Goal: Task Accomplishment & Management: Use online tool/utility

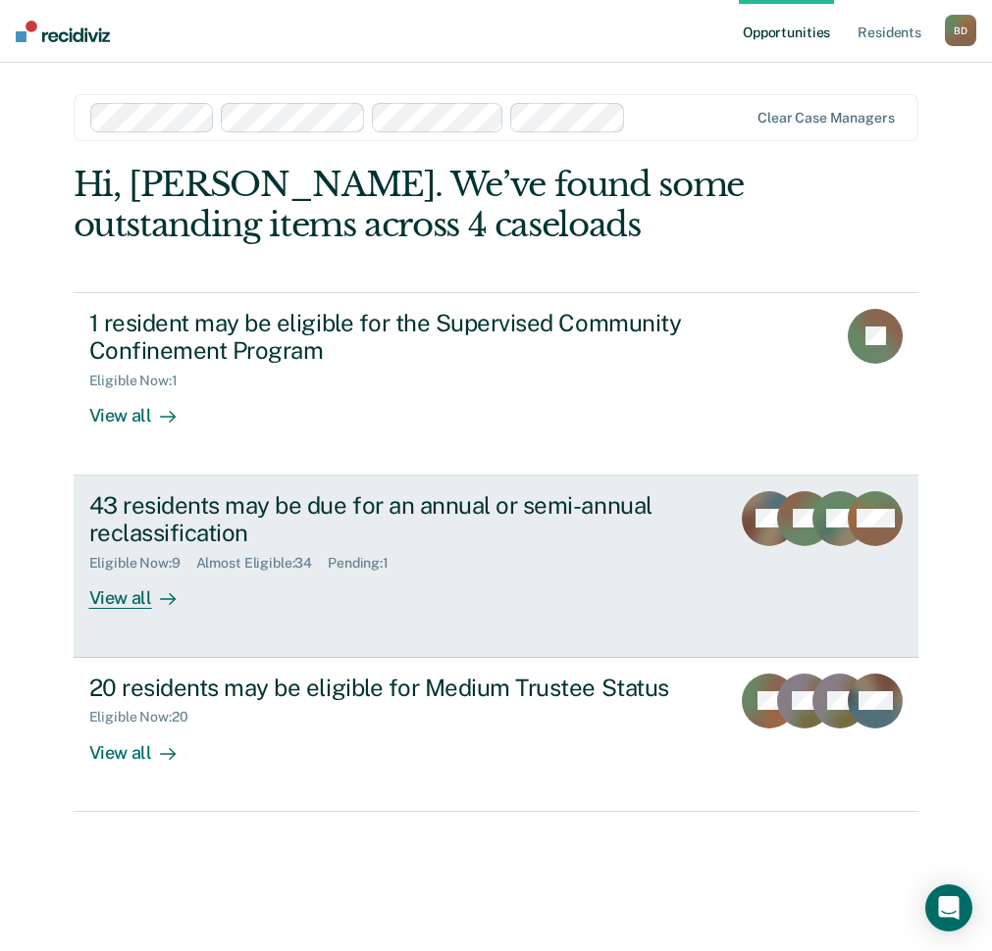
click at [262, 579] on div "43 residents may be due for an annual or semi-annual reclassification Eligible …" at bounding box center [425, 550] width 673 height 119
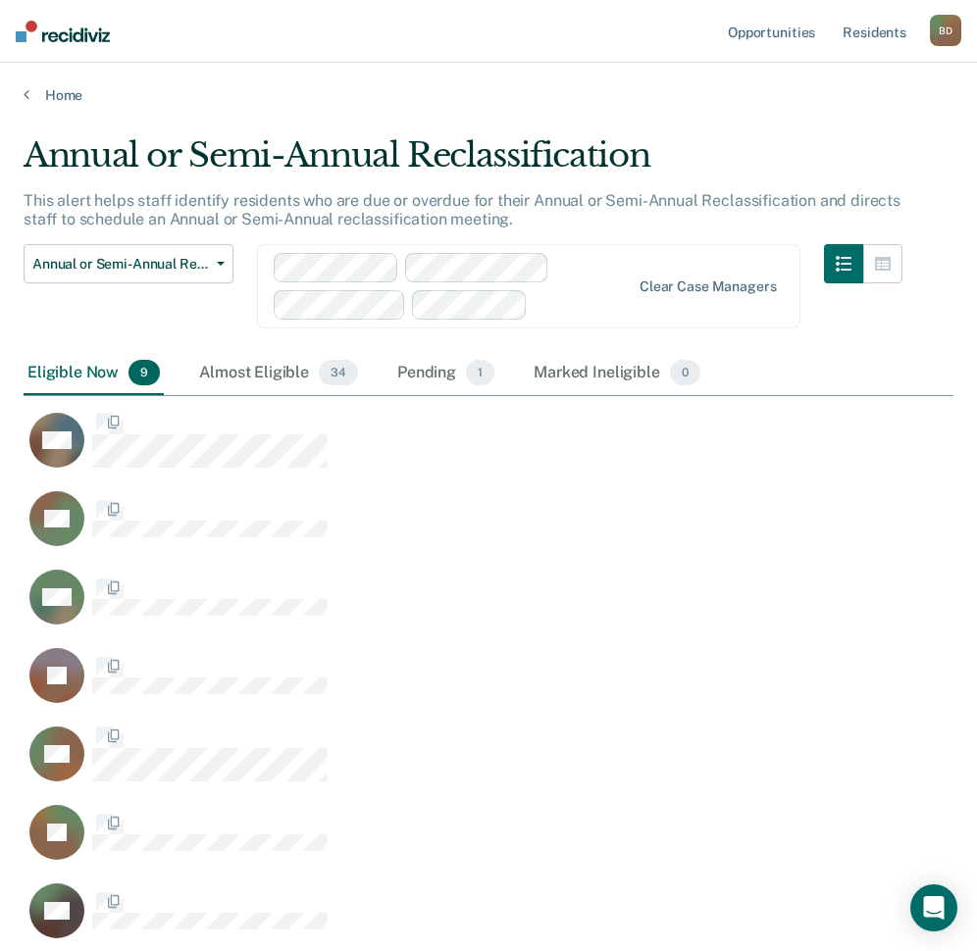
scroll to position [961, 915]
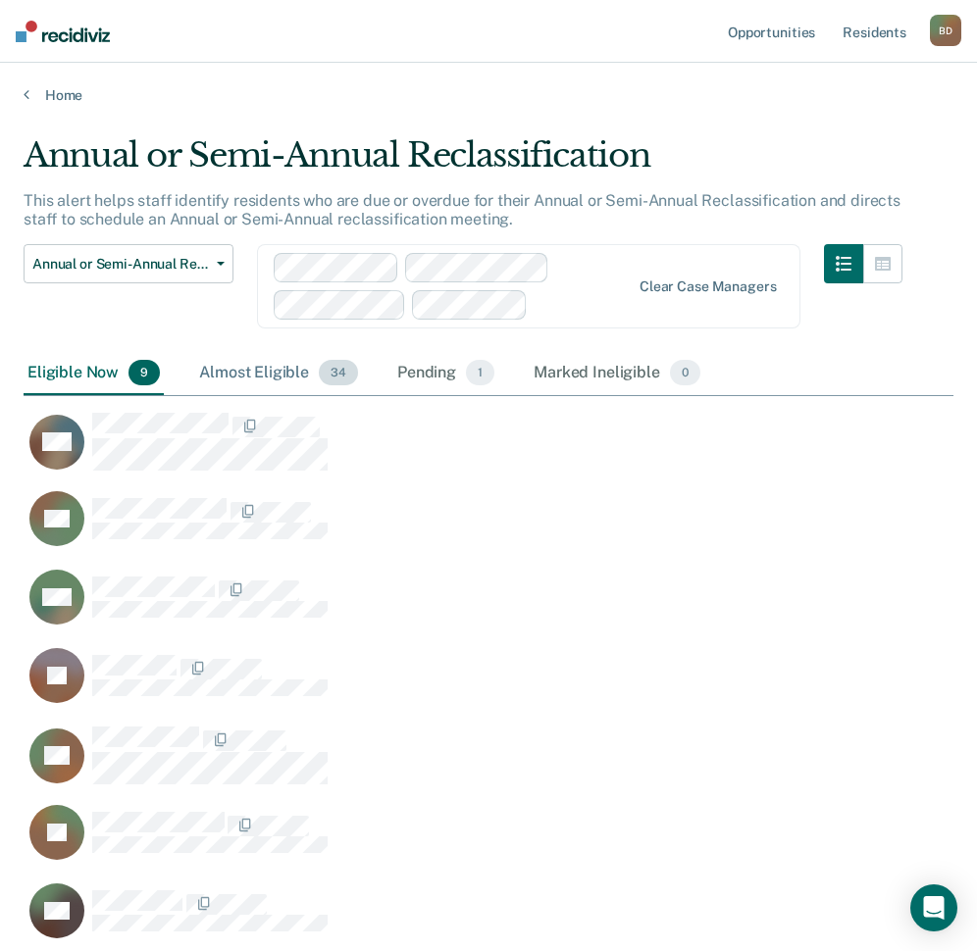
click at [243, 370] on div "Almost Eligible 34" at bounding box center [278, 373] width 167 height 43
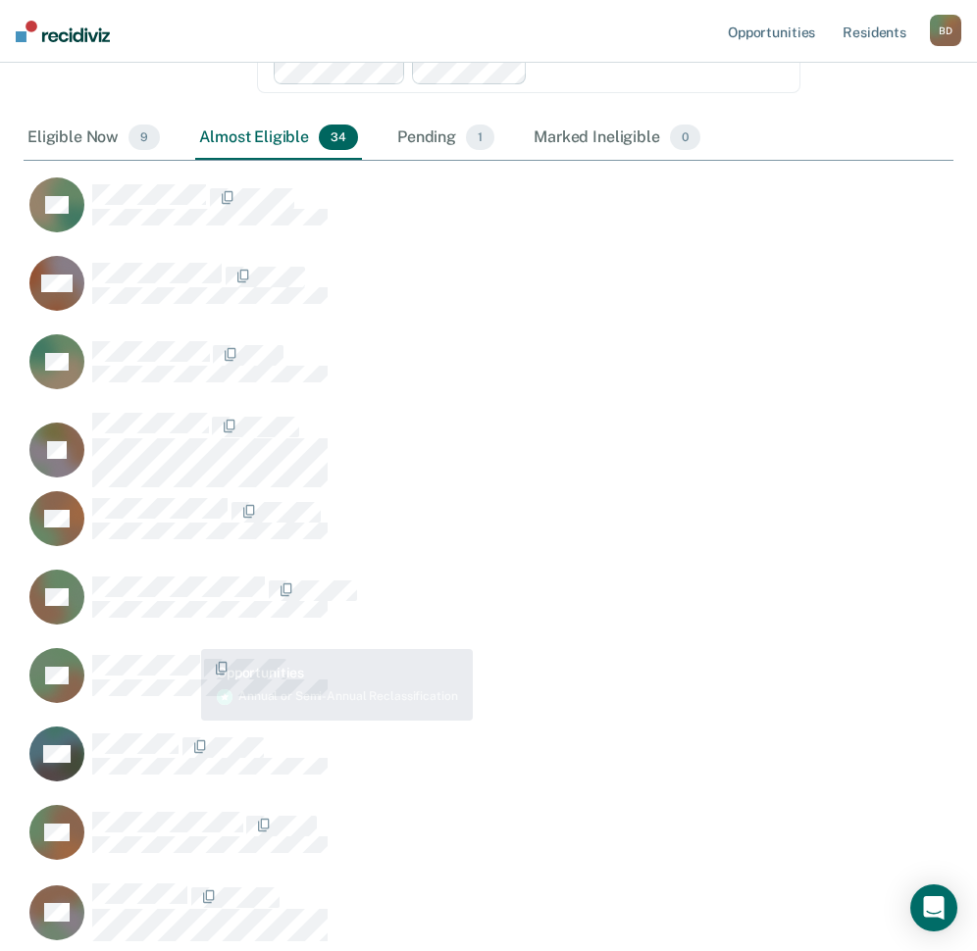
scroll to position [294, 0]
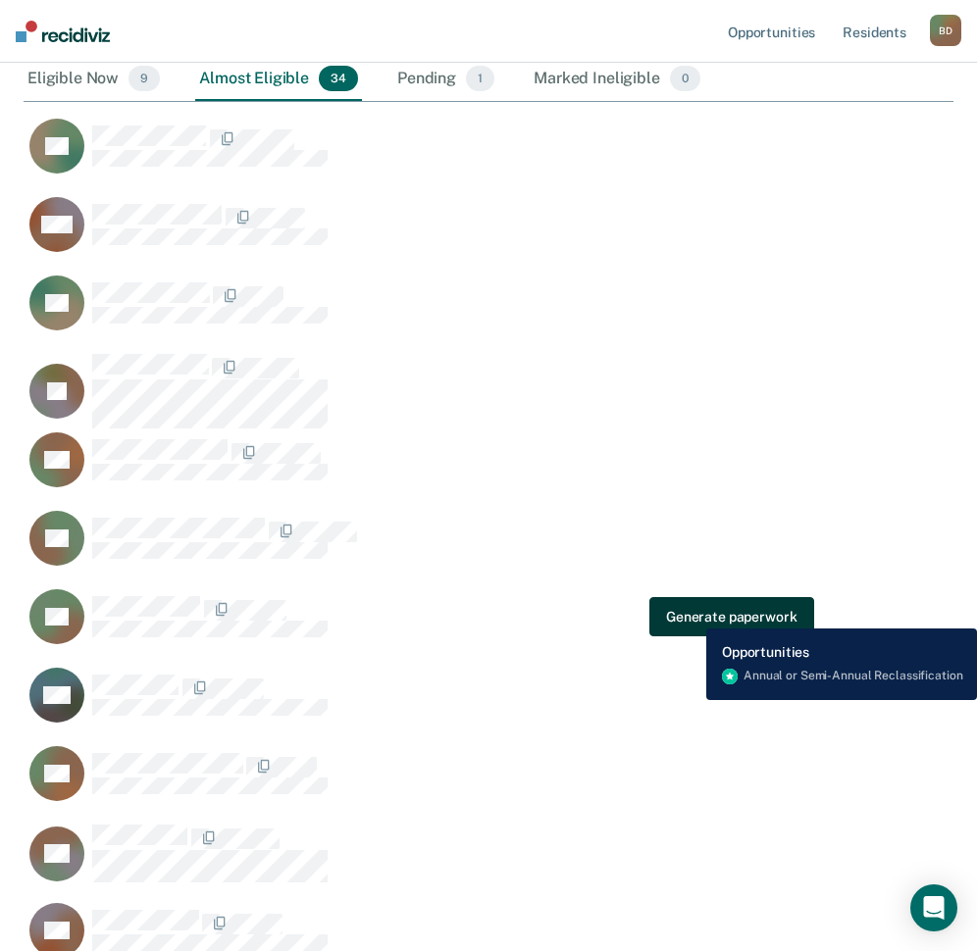
click at [692, 614] on button "Generate paperwork" at bounding box center [731, 616] width 164 height 39
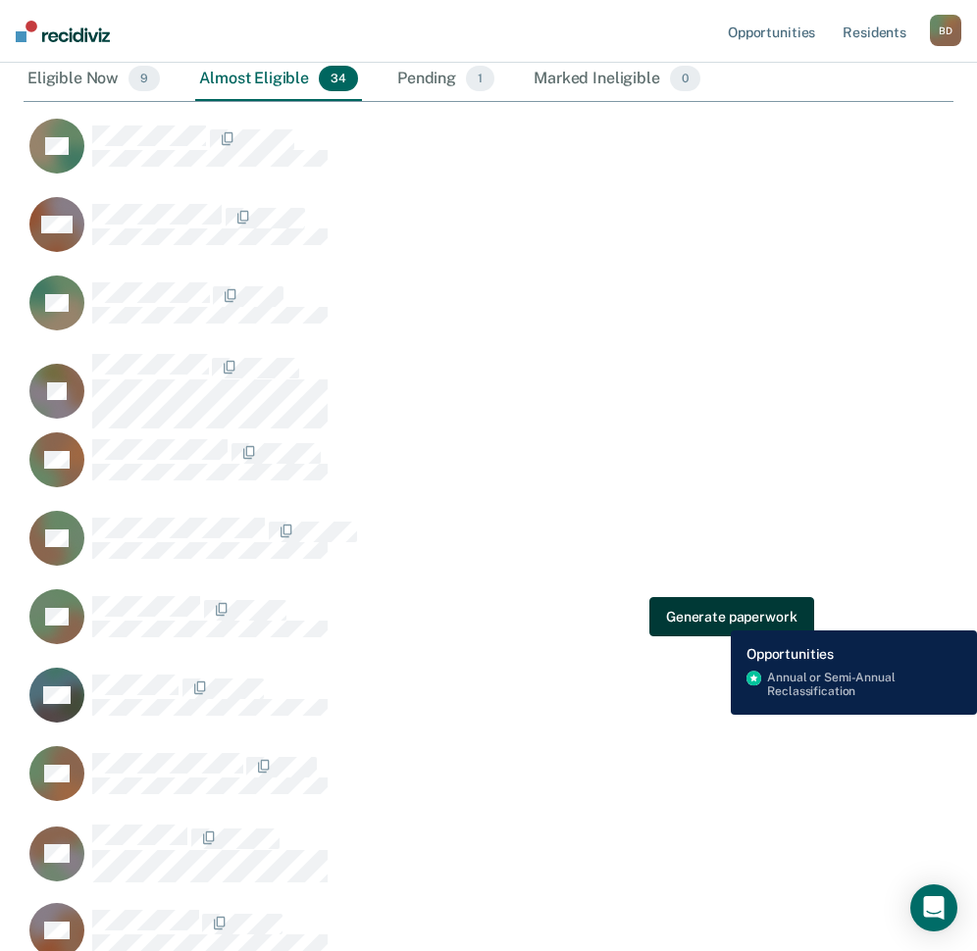
click at [716, 616] on button "Generate paperwork" at bounding box center [731, 616] width 164 height 39
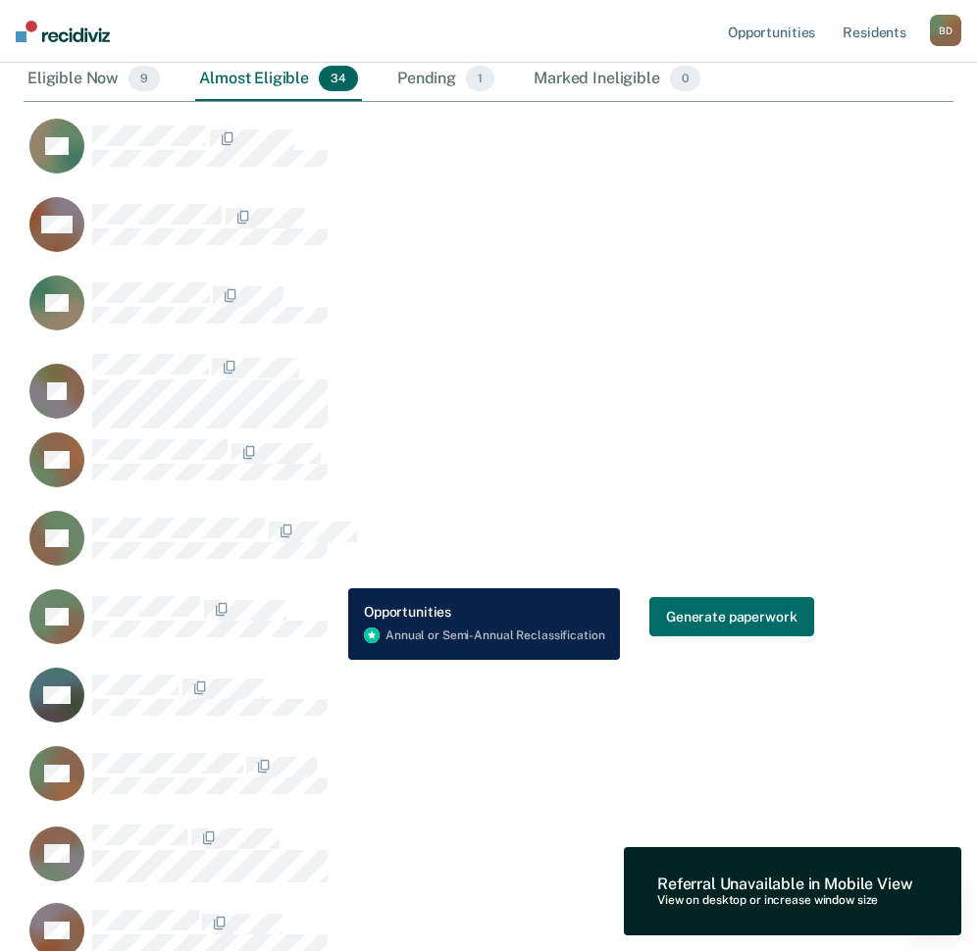
click at [303, 596] on div "TB" at bounding box center [178, 617] width 298 height 55
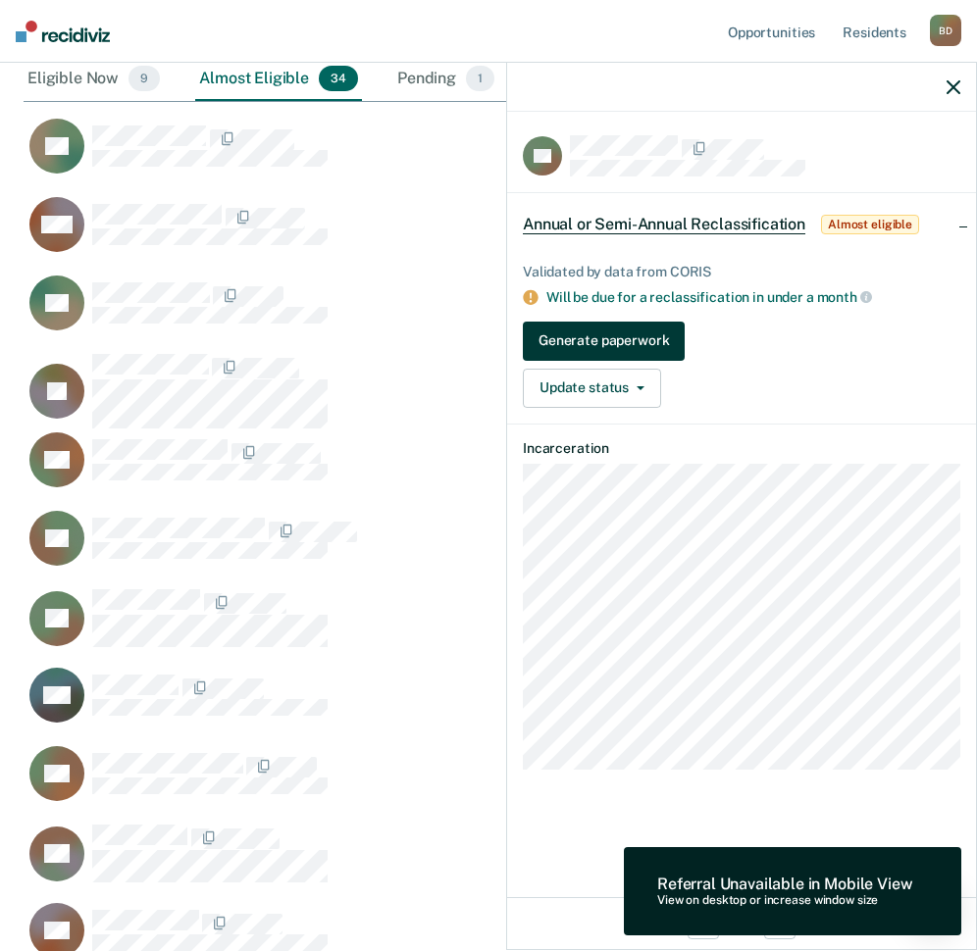
click at [629, 339] on button "Generate paperwork" at bounding box center [604, 341] width 162 height 39
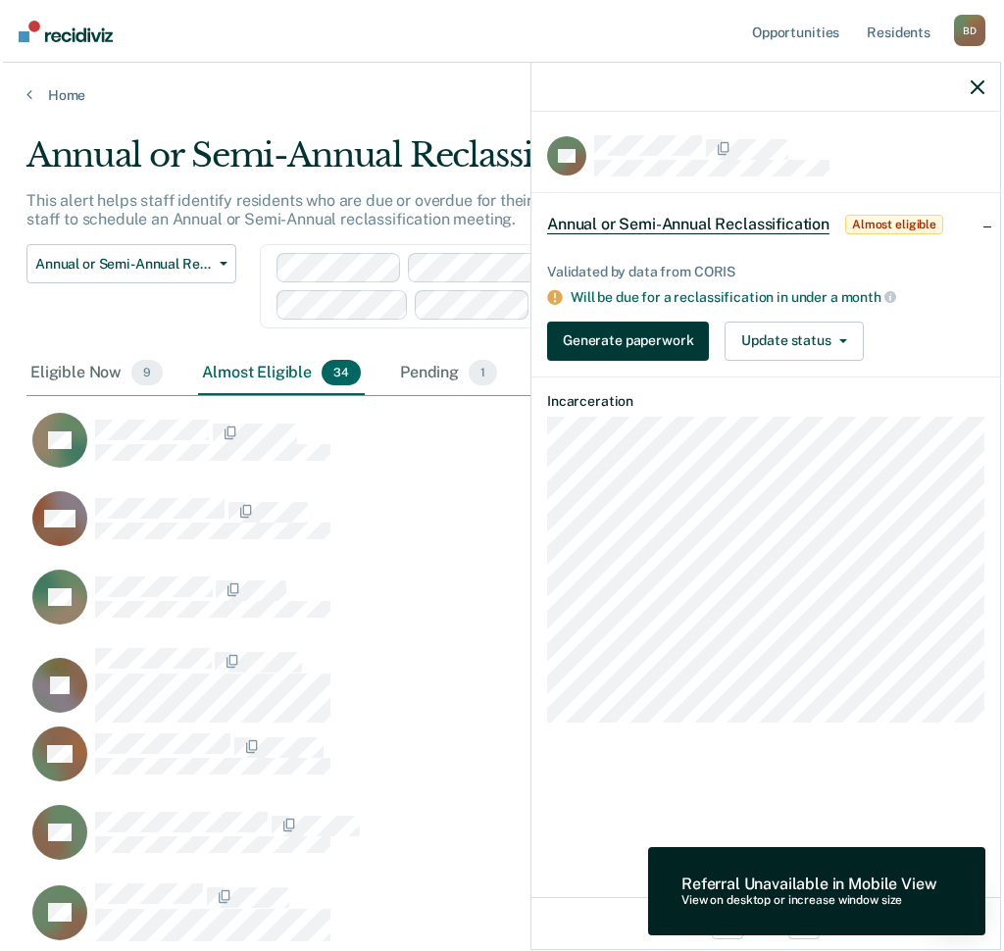
scroll to position [2923, 943]
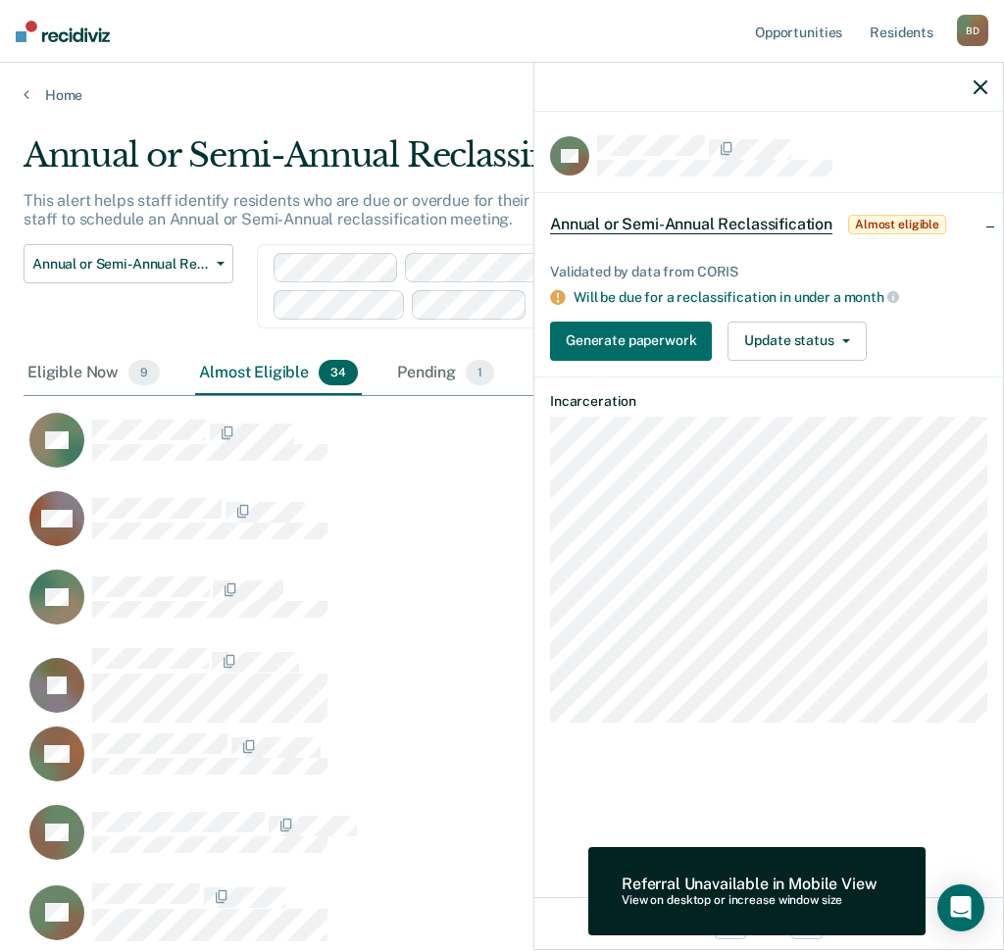
click at [648, 316] on div "Validated by data from CORIS Will be due for a reclassification in under a mont…" at bounding box center [769, 303] width 469 height 143
click at [647, 331] on button "Generate paperwork" at bounding box center [631, 341] width 162 height 39
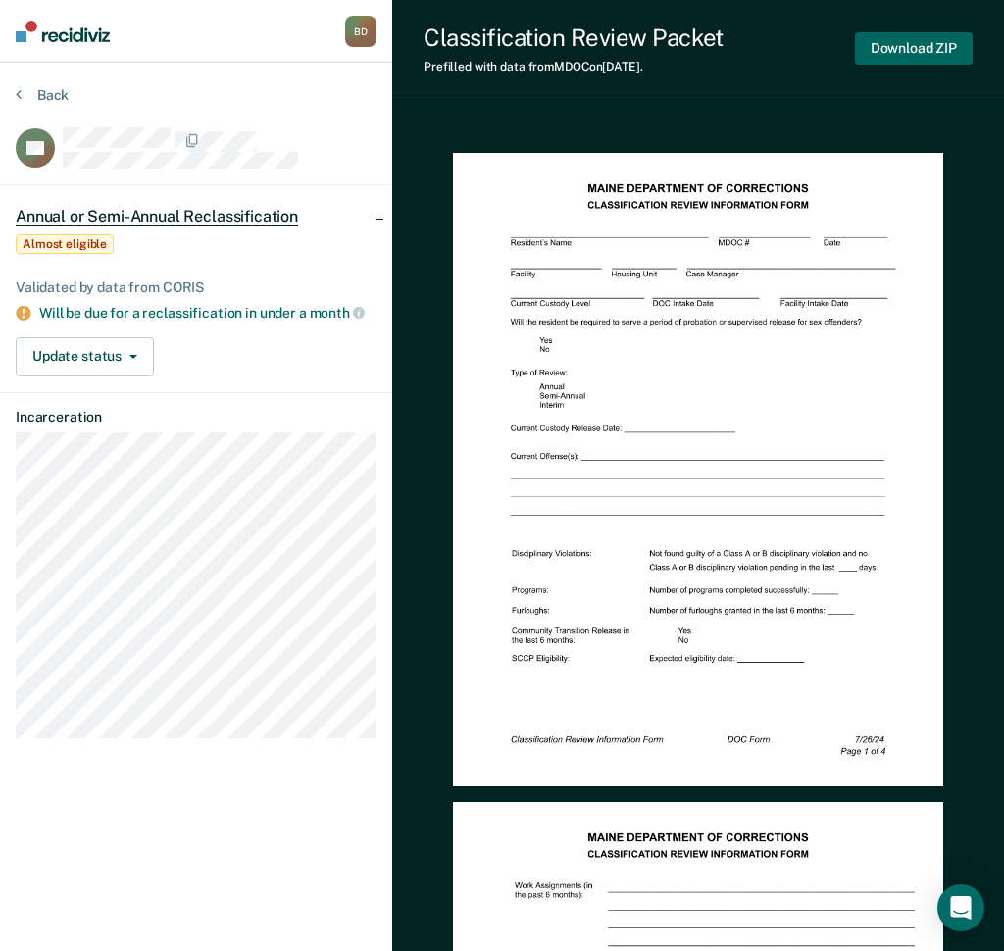
click at [939, 42] on button "Download ZIP" at bounding box center [914, 48] width 118 height 32
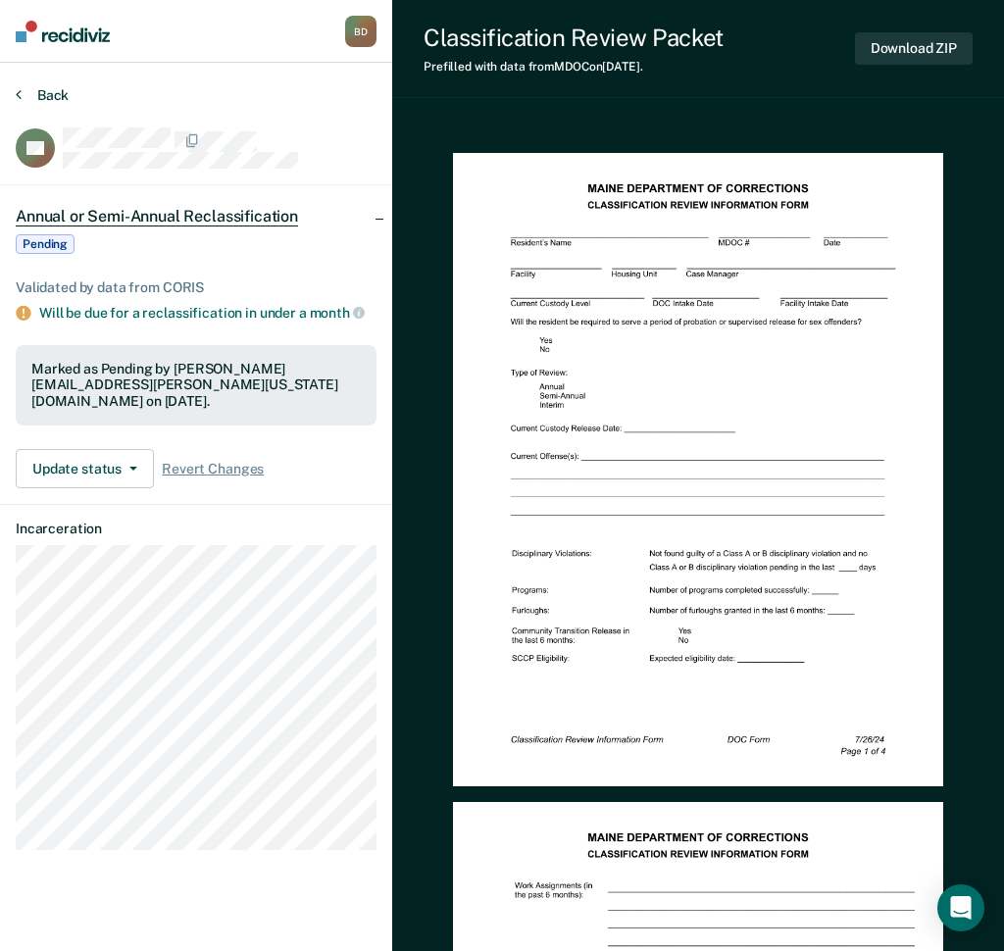
click at [42, 92] on button "Back" at bounding box center [42, 95] width 53 height 18
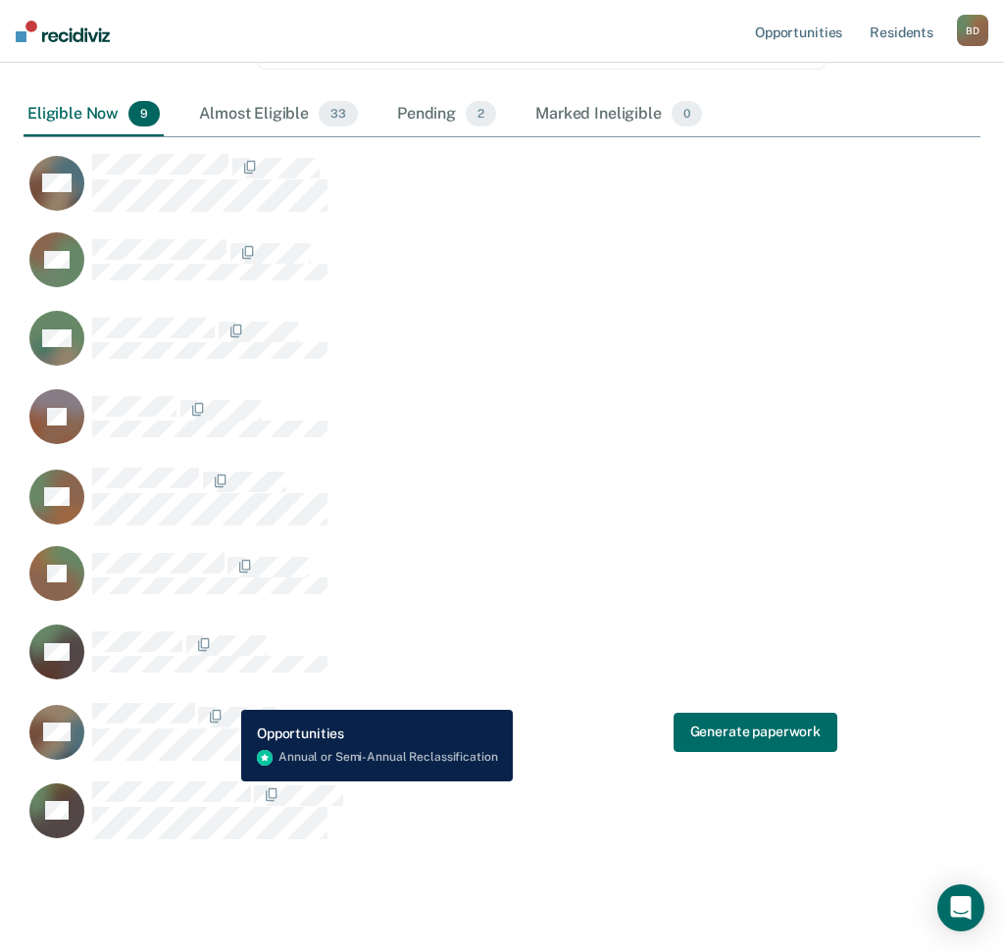
scroll to position [196, 0]
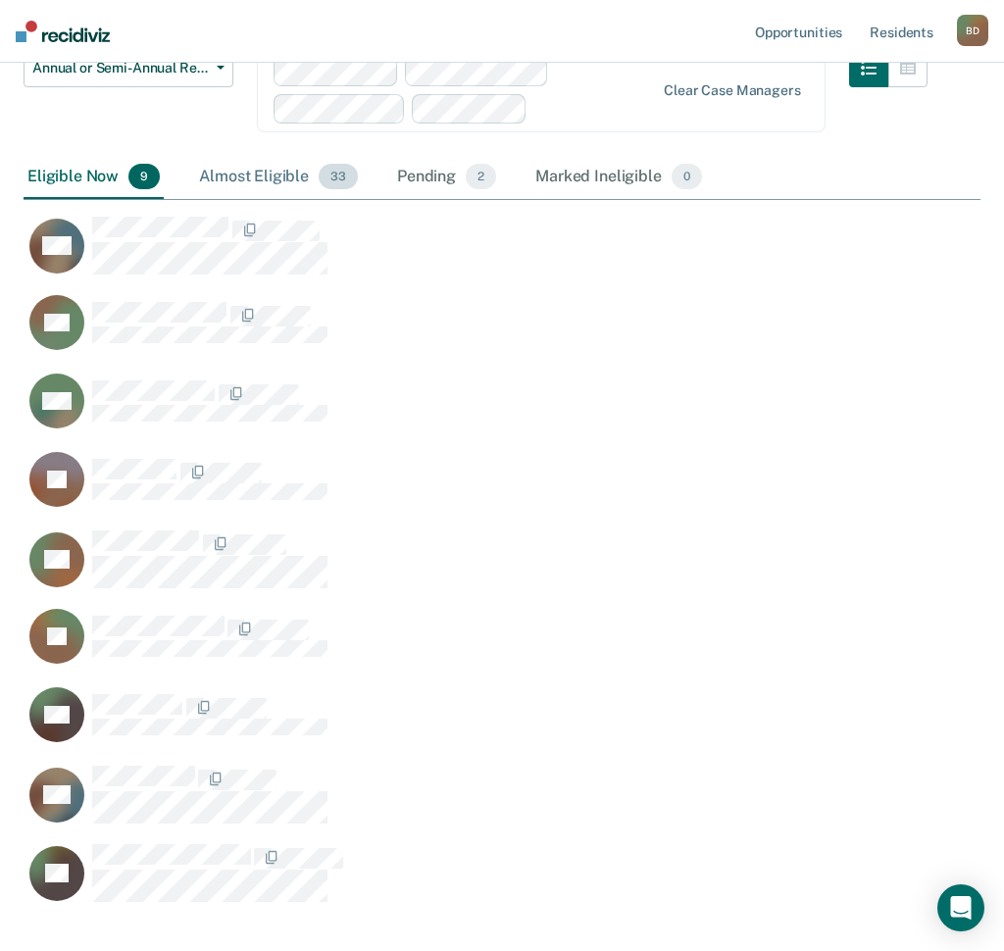
click at [252, 180] on div "Almost Eligible 33" at bounding box center [278, 177] width 167 height 43
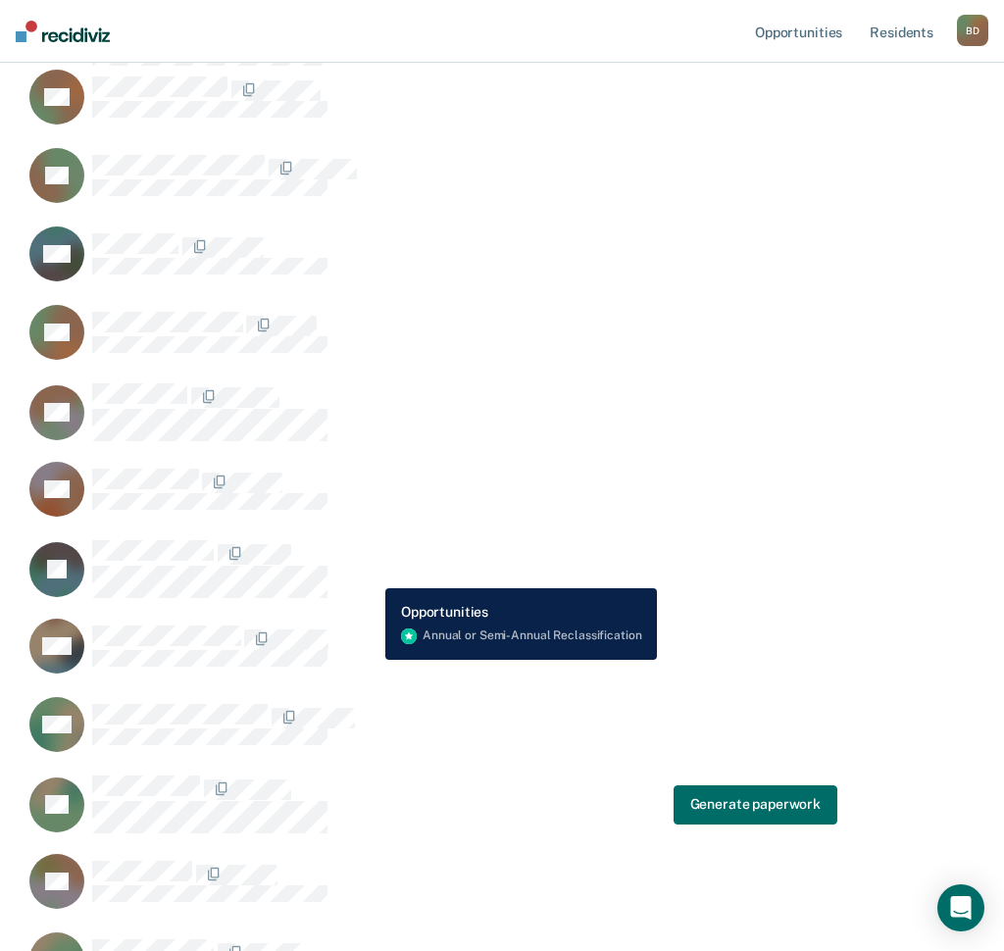
scroll to position [622, 0]
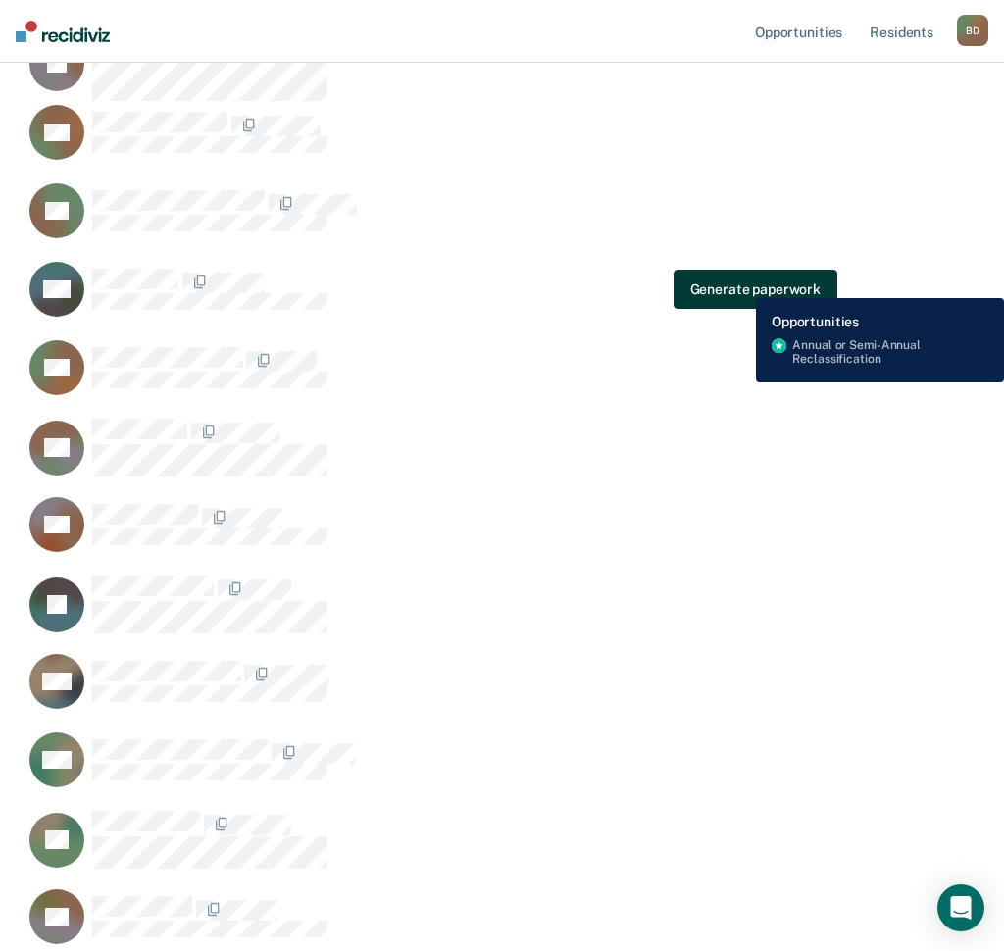
click at [742, 283] on button "Generate paperwork" at bounding box center [756, 289] width 164 height 39
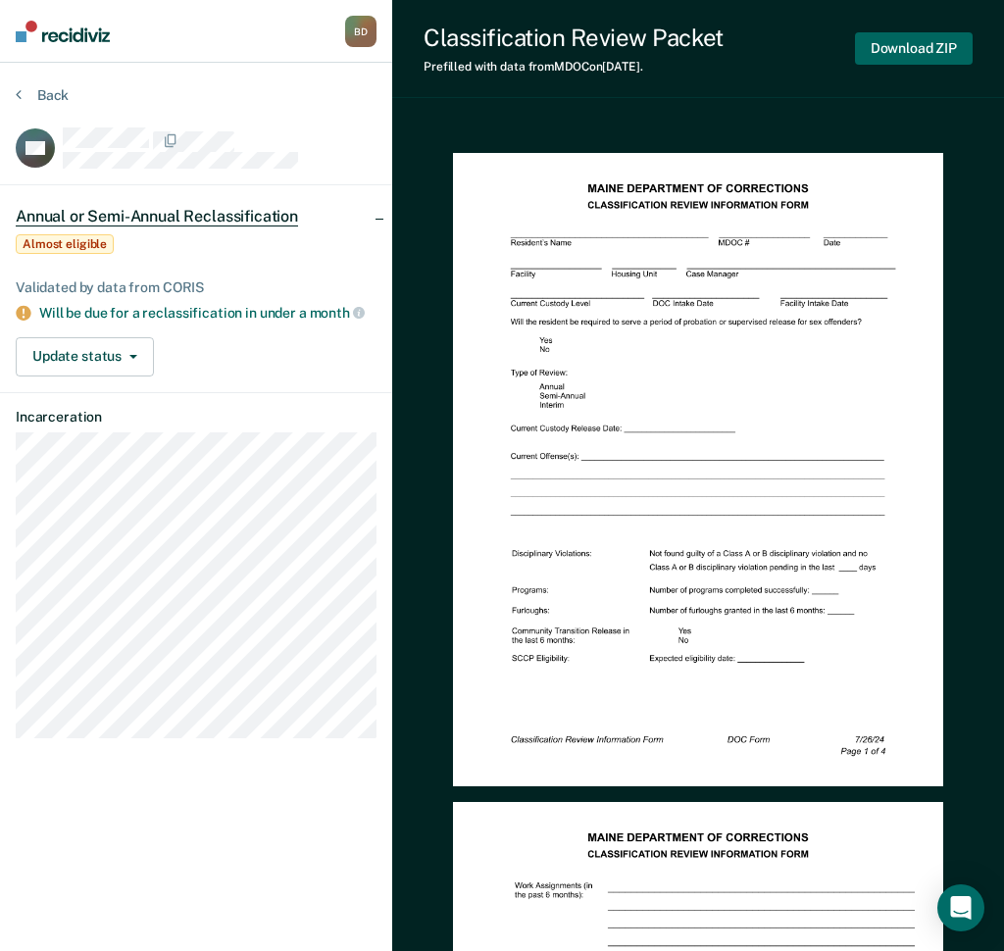
click at [916, 41] on button "Download ZIP" at bounding box center [914, 48] width 118 height 32
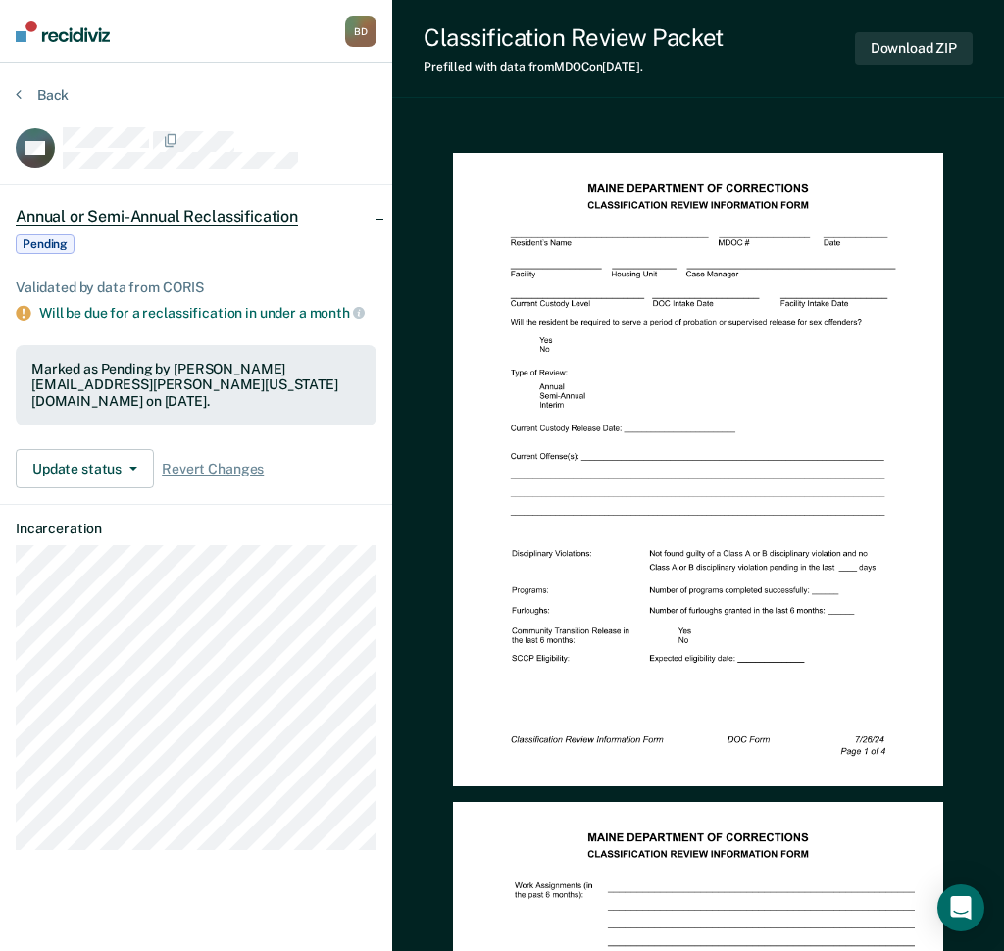
click at [18, 84] on section "Back BN Annual or Semi-Annual Reclassification Pending Validated by data from C…" at bounding box center [196, 476] width 392 height 827
click at [20, 92] on icon at bounding box center [19, 94] width 6 height 16
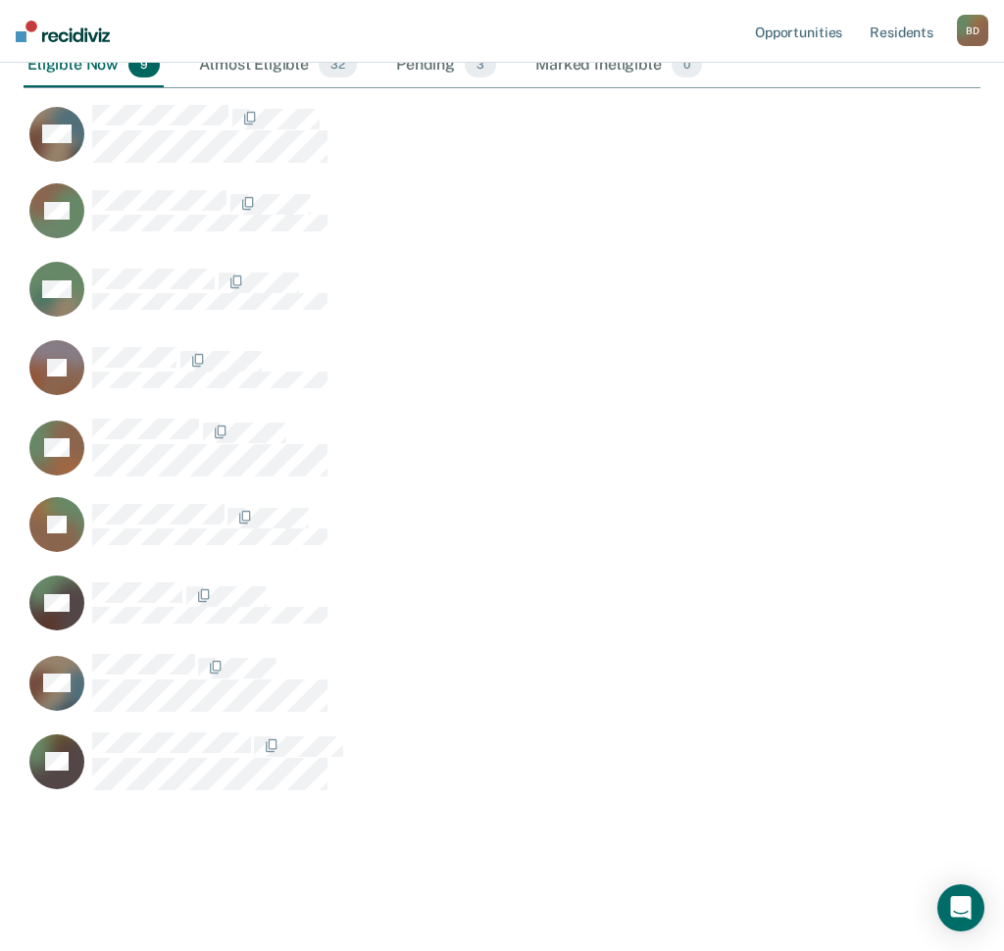
scroll to position [961, 943]
click at [247, 68] on div "Almost Eligible 32" at bounding box center [278, 65] width 166 height 43
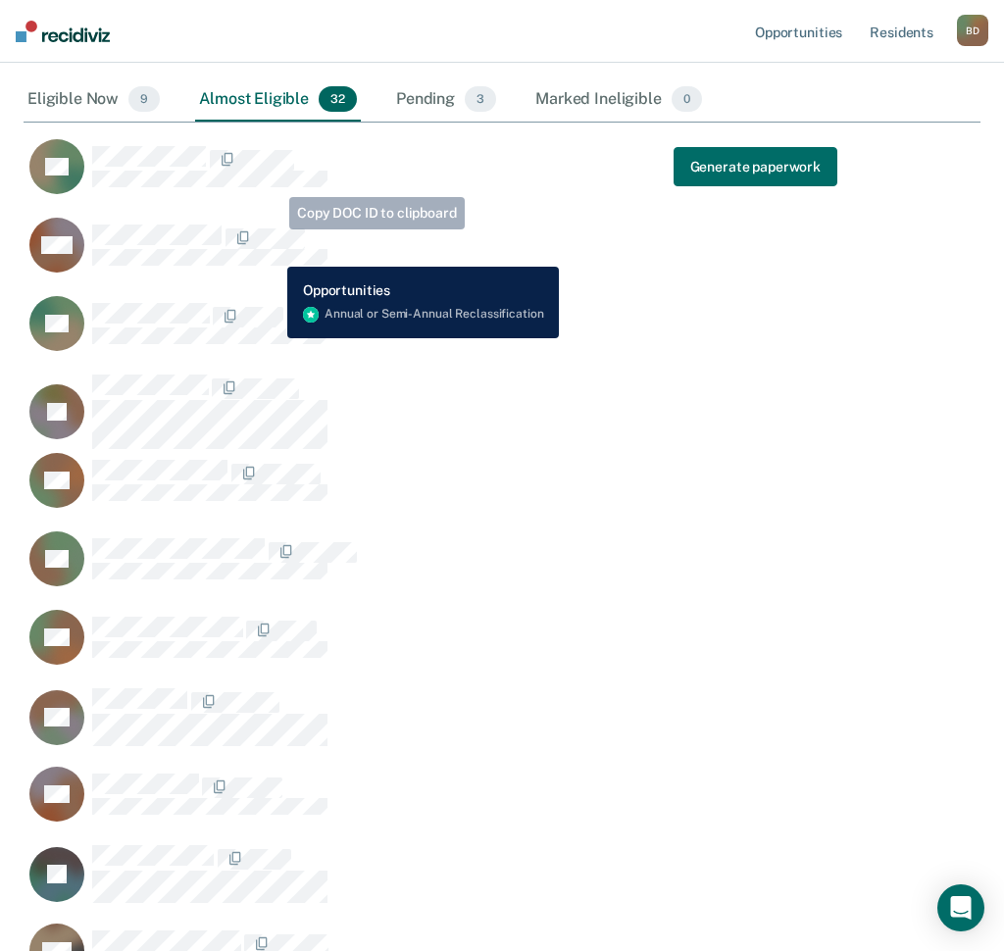
scroll to position [308, 0]
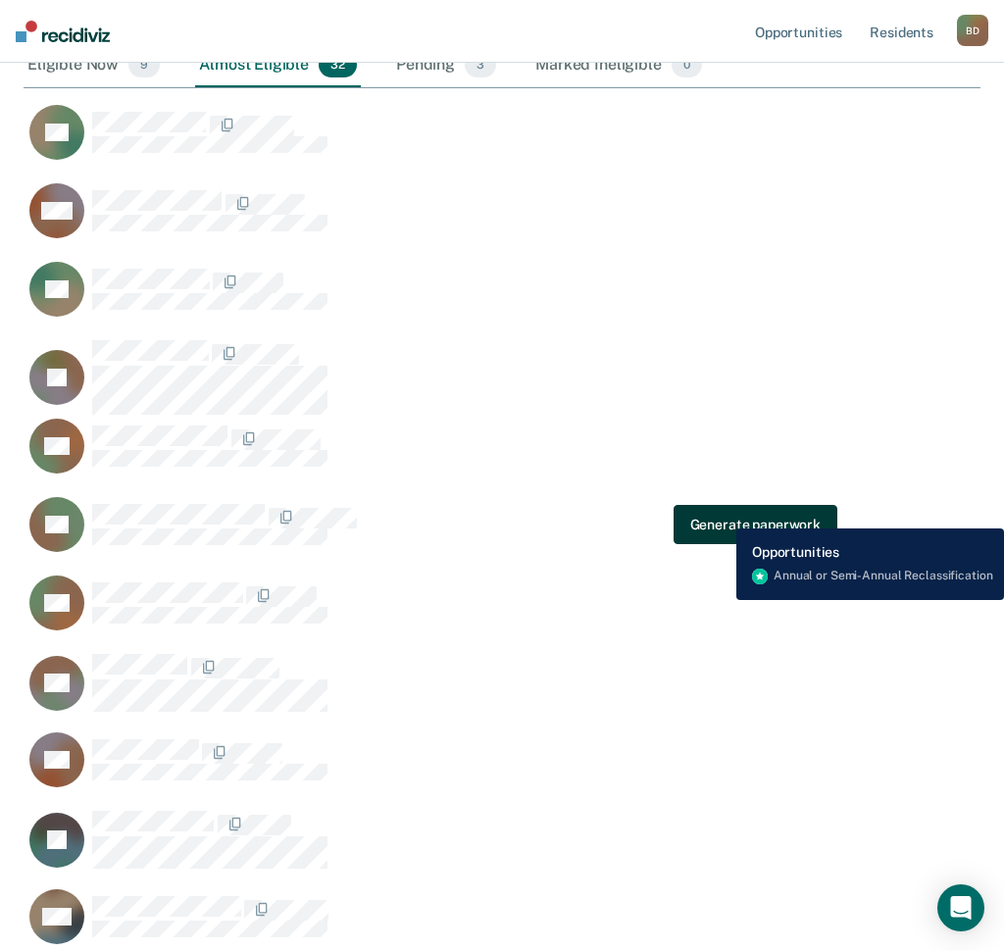
click at [722, 514] on button "Generate paperwork" at bounding box center [756, 524] width 164 height 39
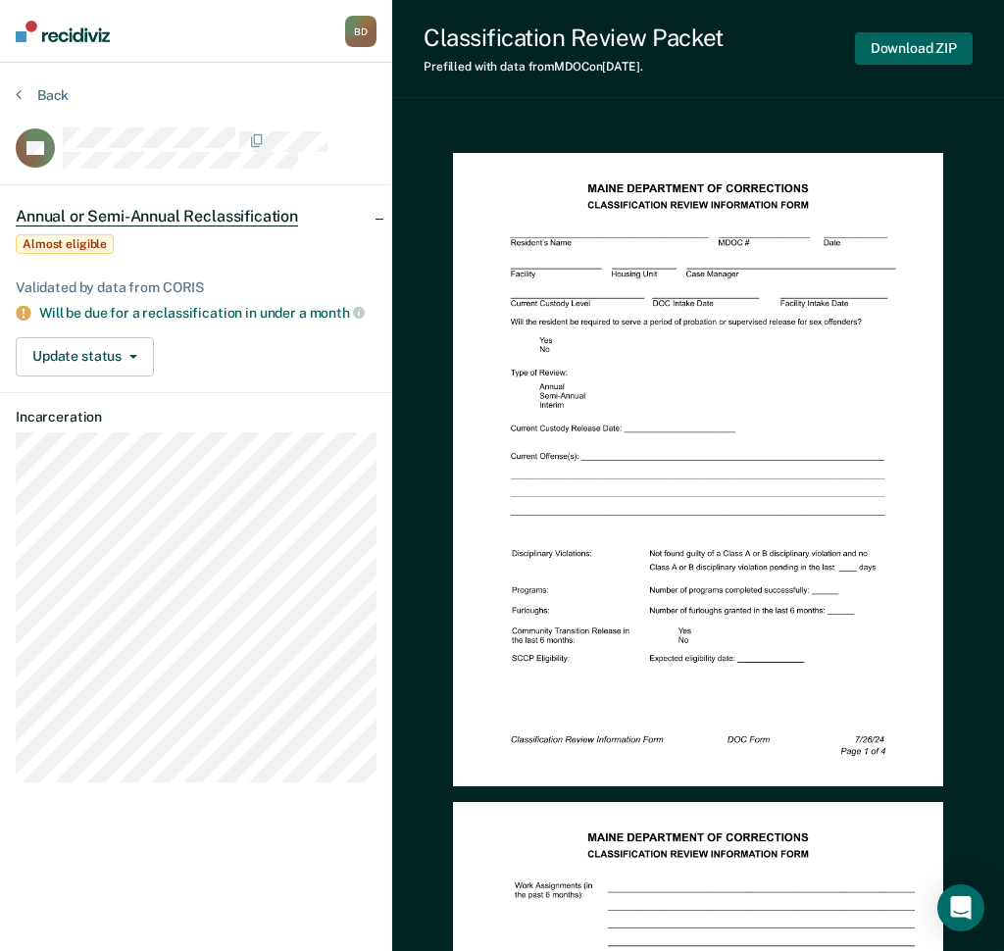
click at [911, 51] on button "Download ZIP" at bounding box center [914, 48] width 118 height 32
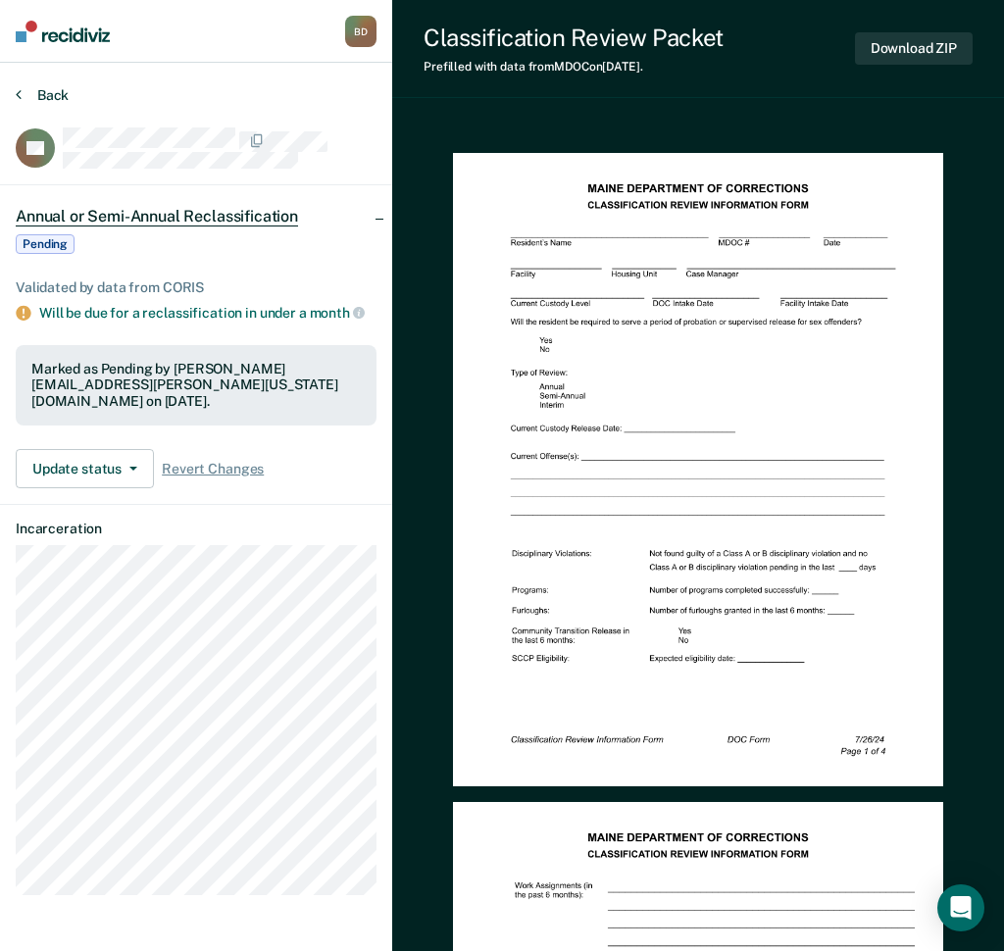
click at [60, 96] on button "Back" at bounding box center [42, 95] width 53 height 18
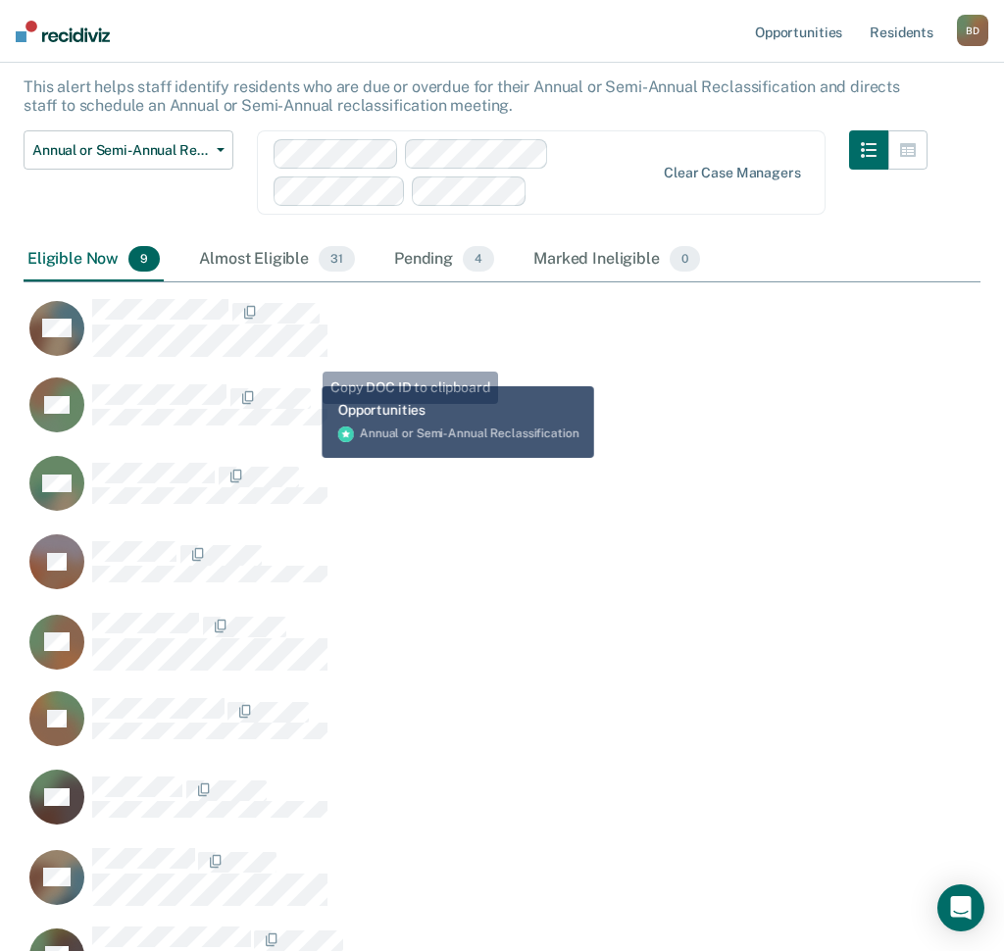
scroll to position [112, 0]
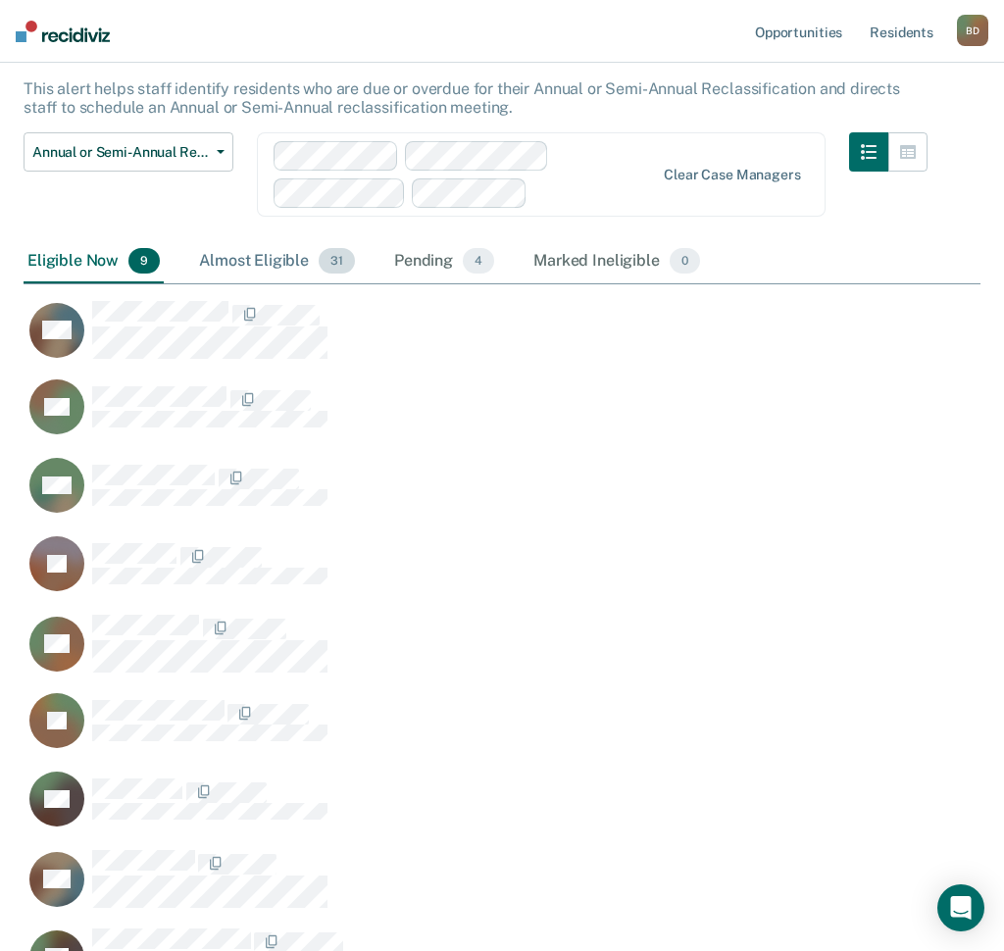
click at [275, 245] on div "Almost Eligible 31" at bounding box center [277, 261] width 164 height 43
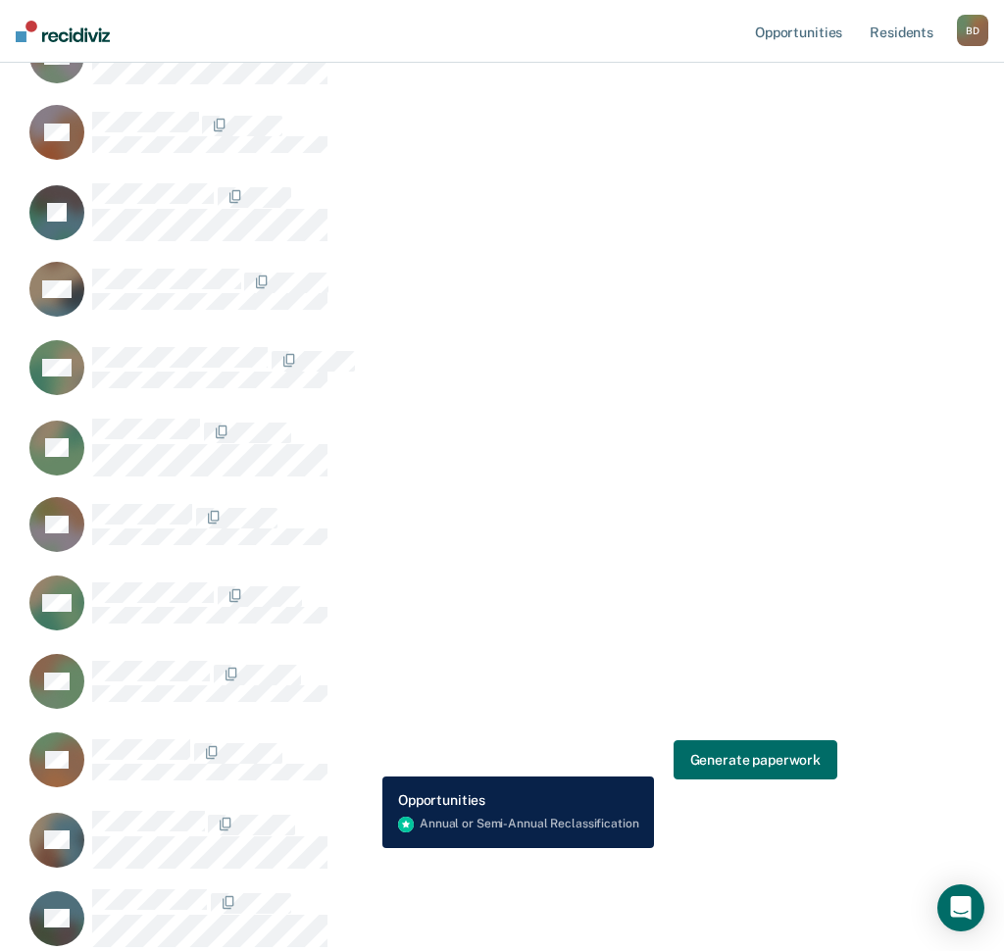
scroll to position [759, 0]
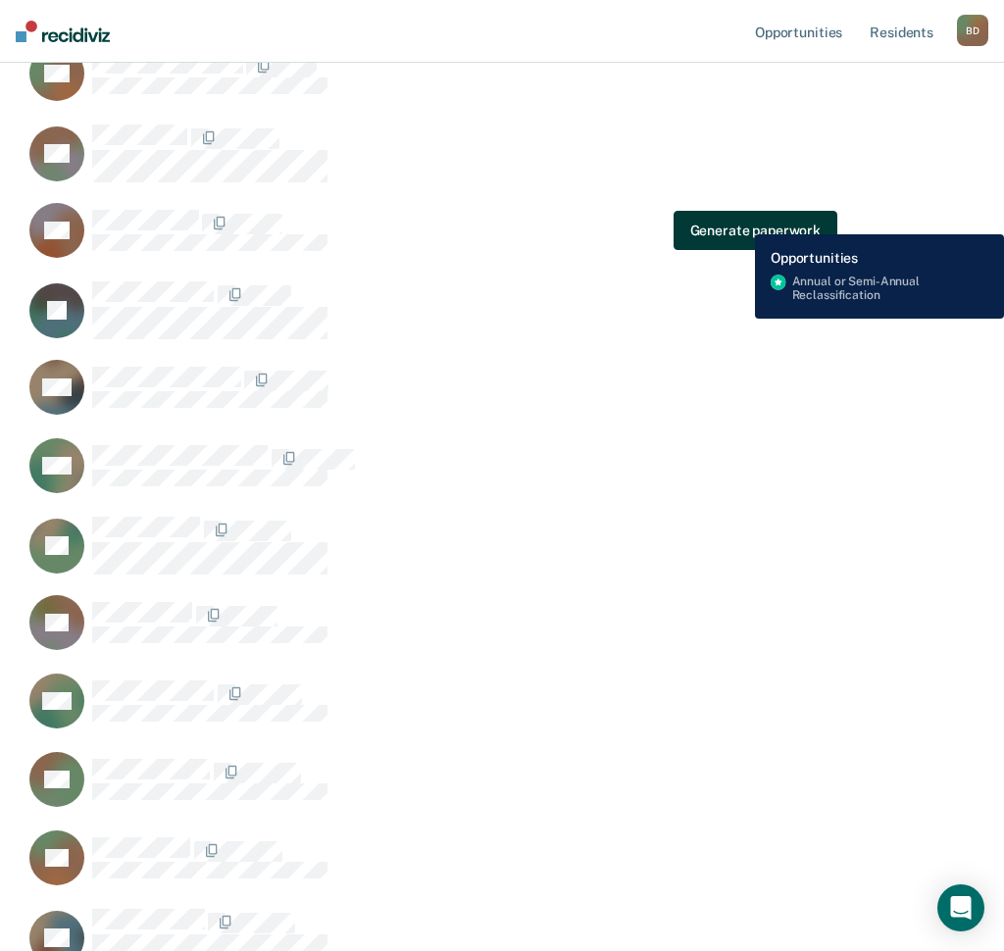
click at [741, 220] on button "Generate paperwork" at bounding box center [756, 230] width 164 height 39
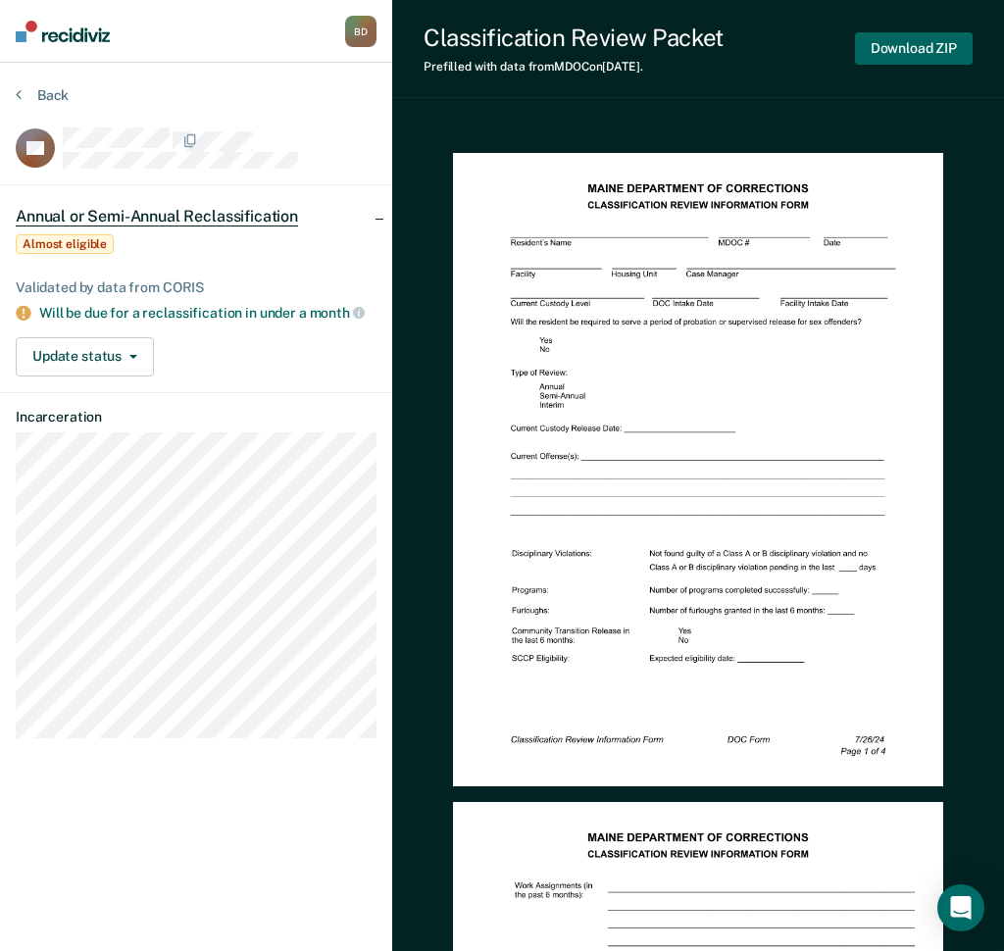
click at [940, 49] on button "Download ZIP" at bounding box center [914, 48] width 118 height 32
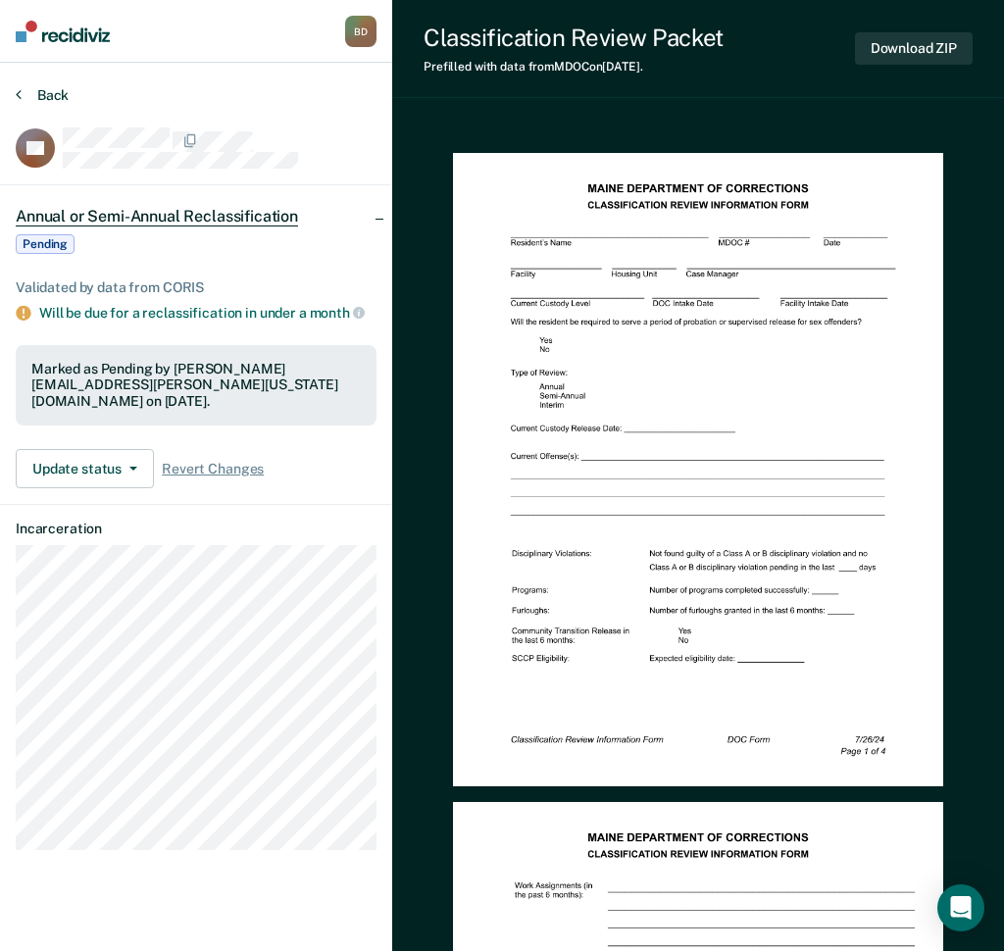
click at [35, 86] on button "Back" at bounding box center [42, 95] width 53 height 18
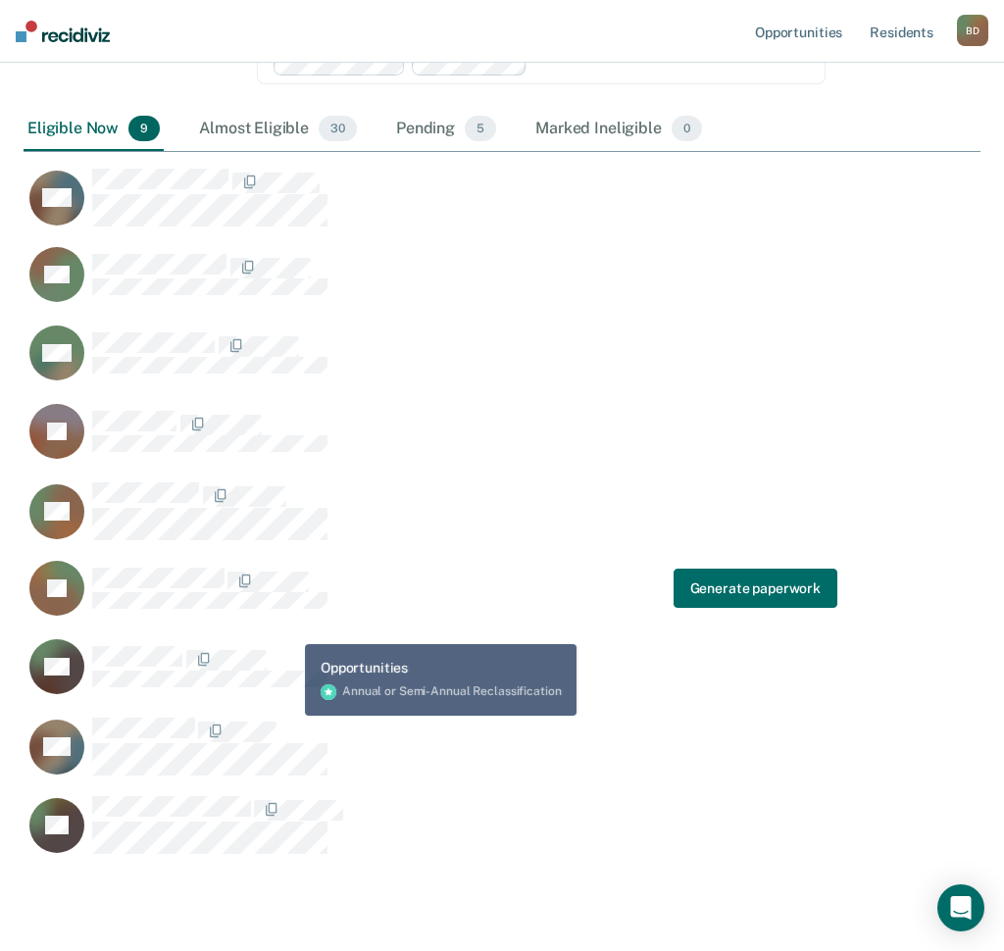
scroll to position [210, 0]
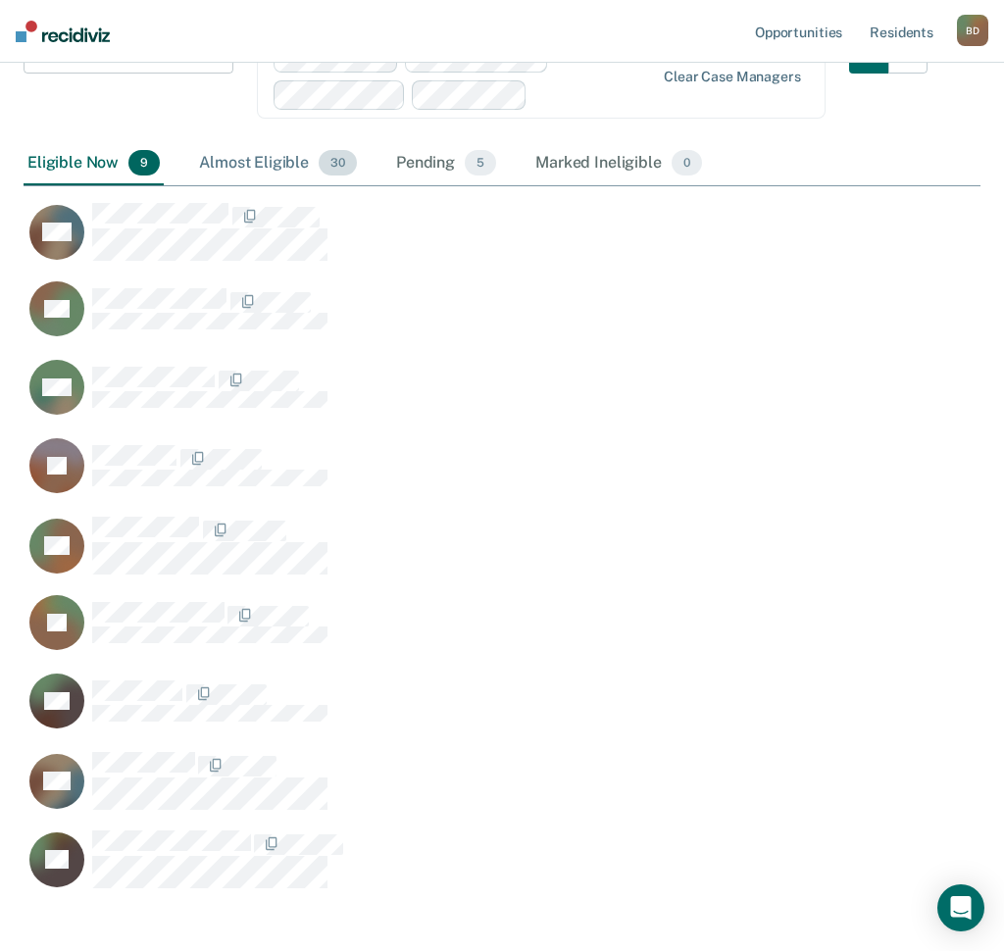
click at [257, 152] on div "Almost Eligible 30" at bounding box center [278, 163] width 166 height 43
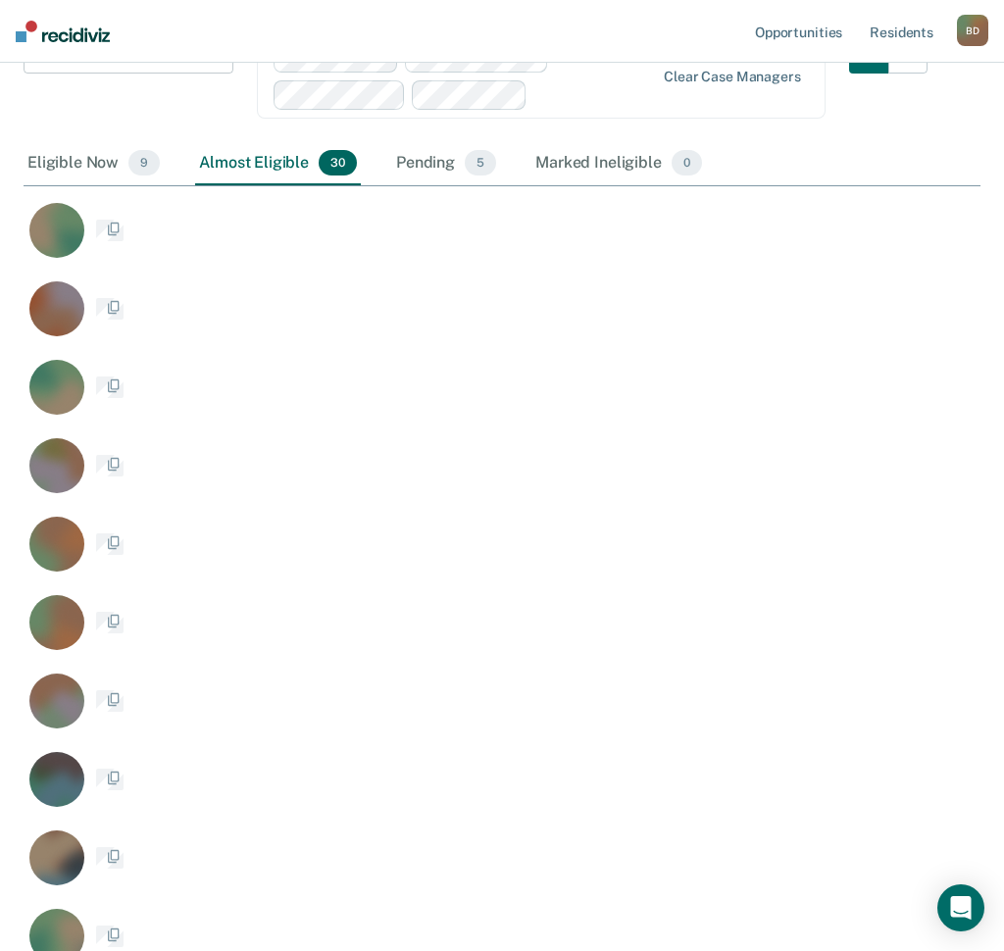
scroll to position [2609, 943]
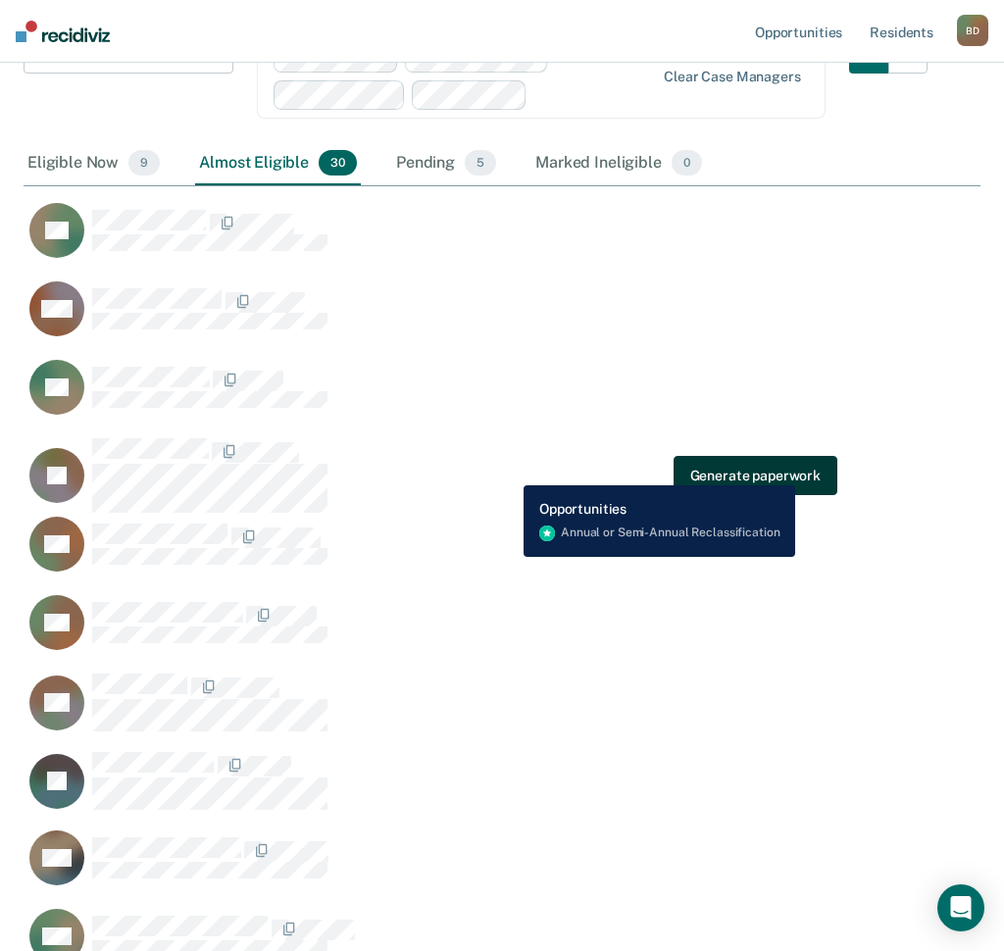
click at [795, 471] on button "Generate paperwork" at bounding box center [756, 475] width 164 height 39
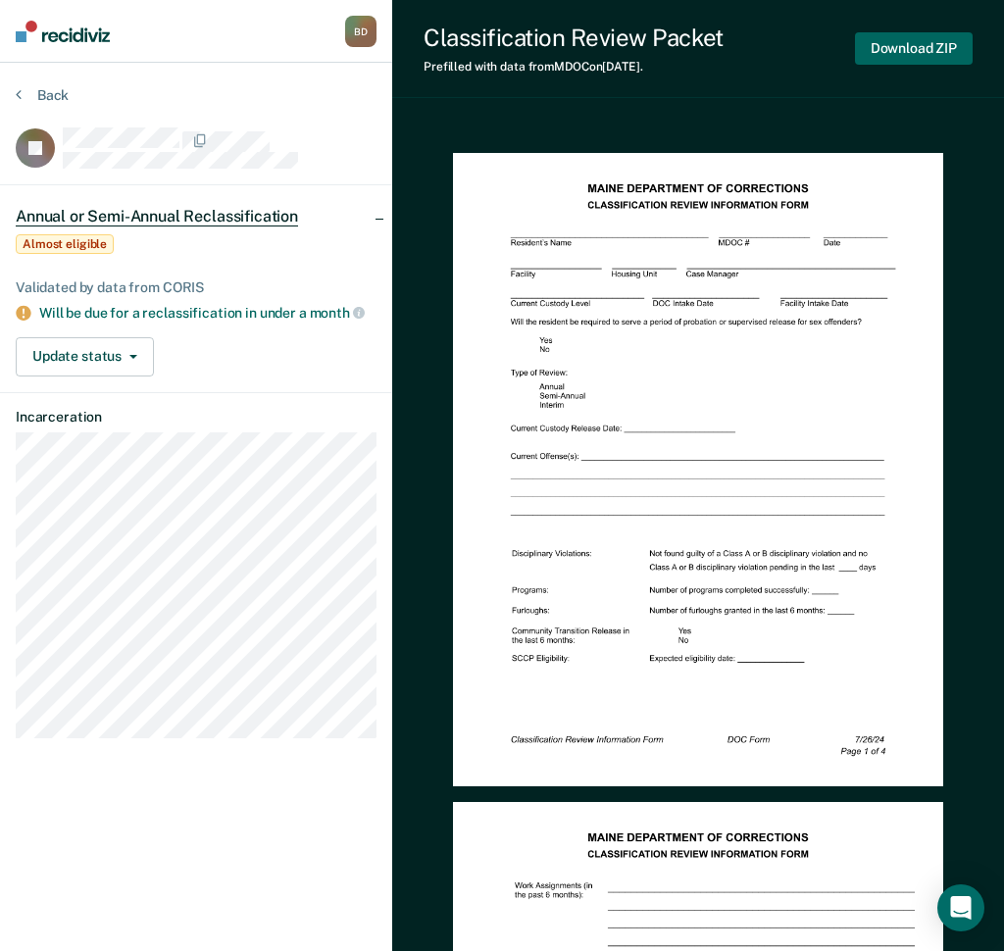
click at [948, 44] on button "Download ZIP" at bounding box center [914, 48] width 118 height 32
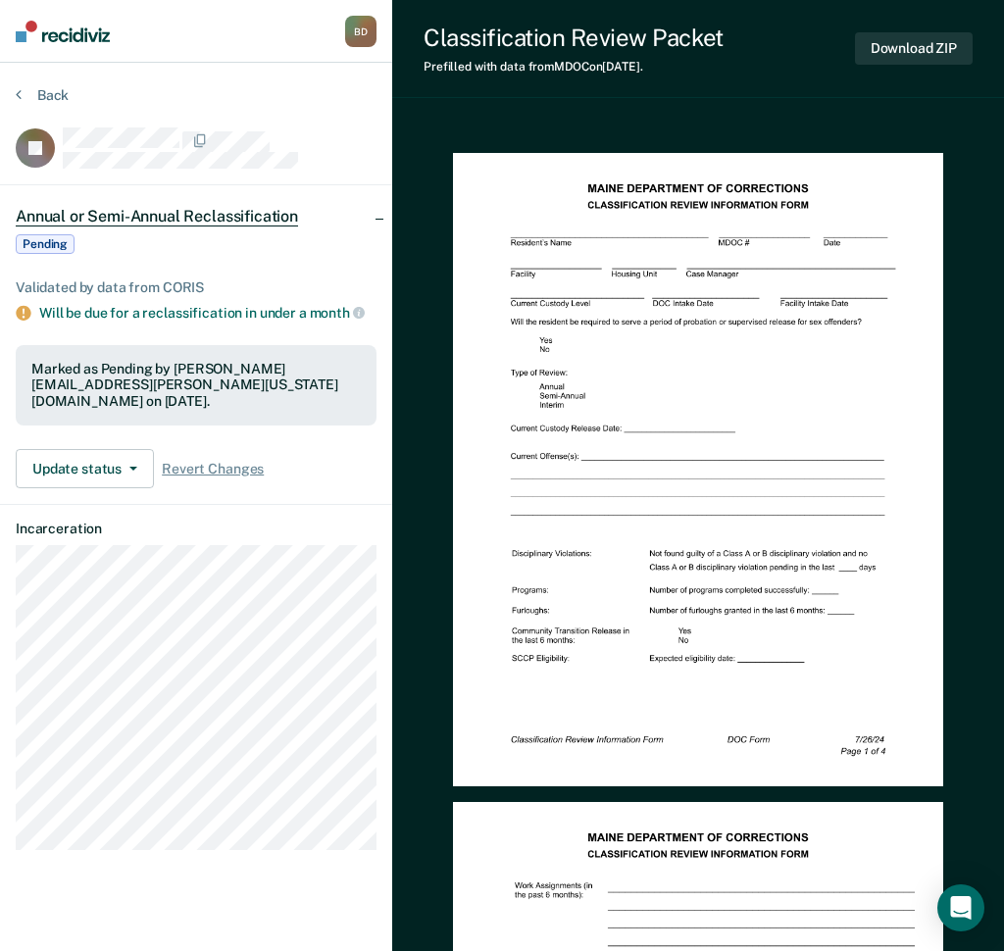
click at [24, 85] on section "Back JB Annual or Semi-Annual Reclassification Pending Validated by data from C…" at bounding box center [196, 476] width 392 height 827
click at [25, 92] on button "Back" at bounding box center [42, 95] width 53 height 18
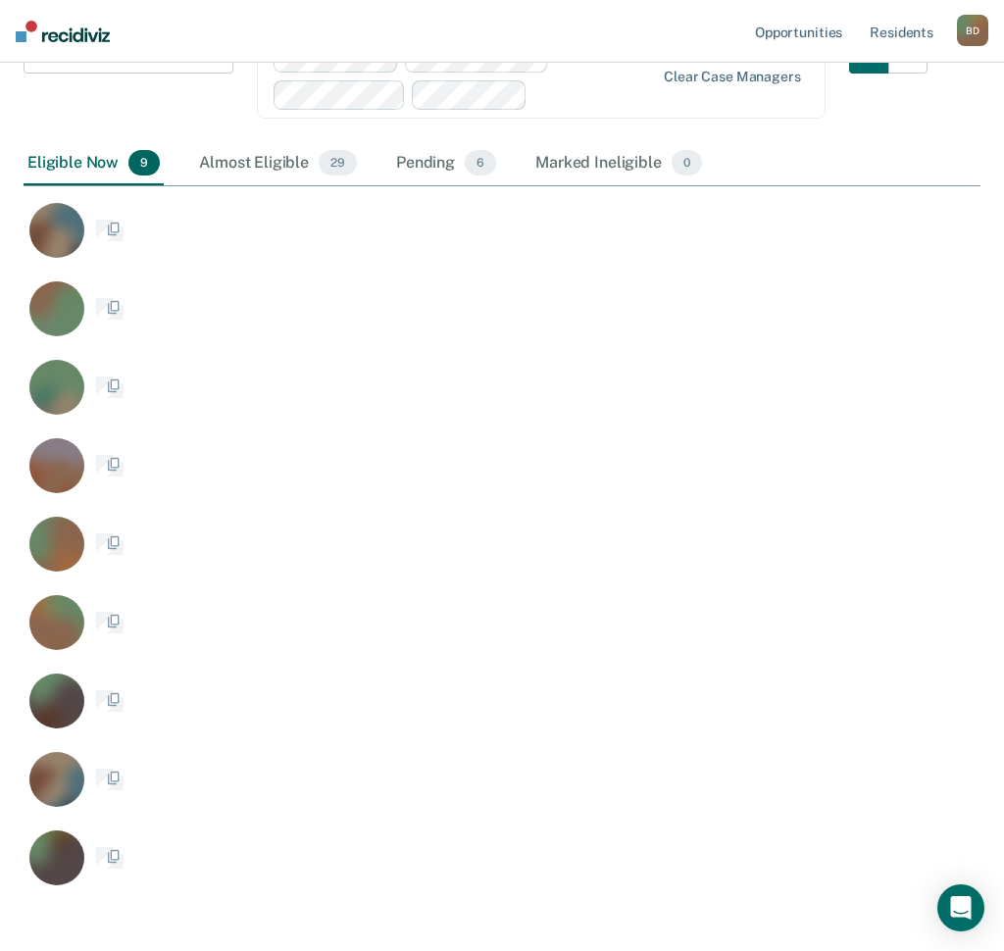
scroll to position [961, 943]
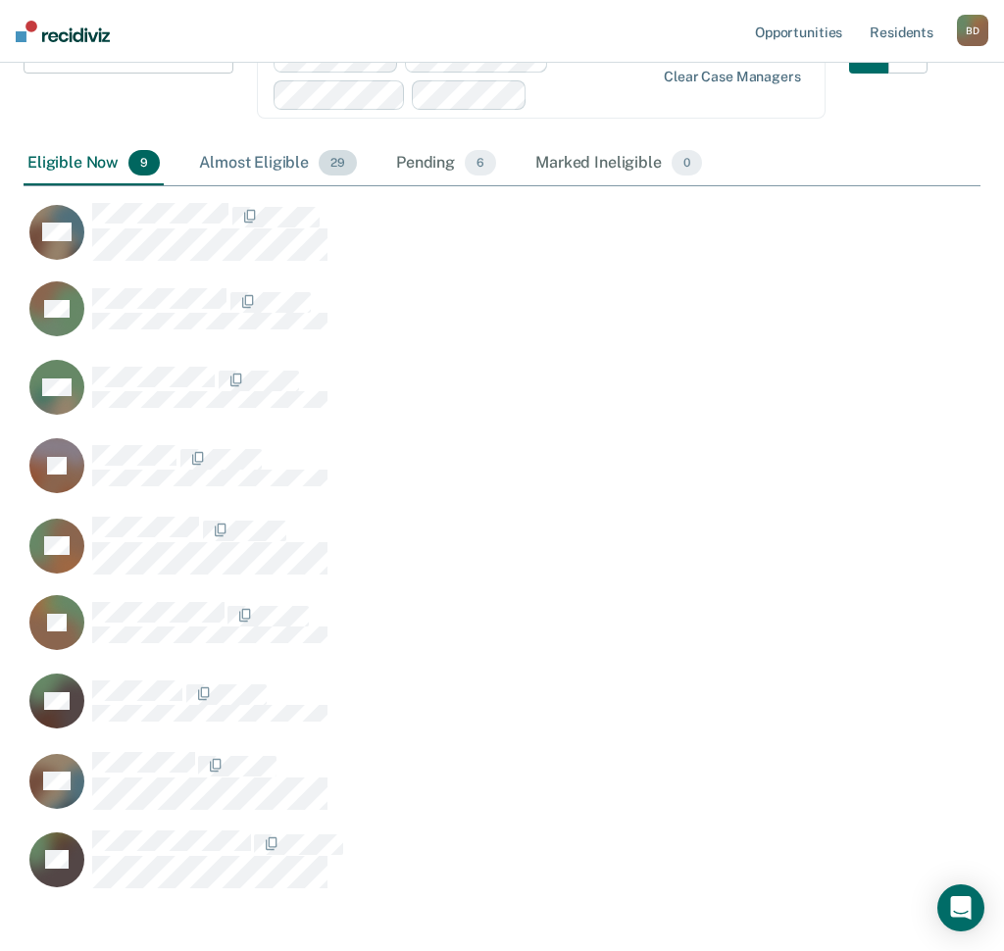
click at [252, 152] on div "Almost Eligible 29" at bounding box center [278, 163] width 166 height 43
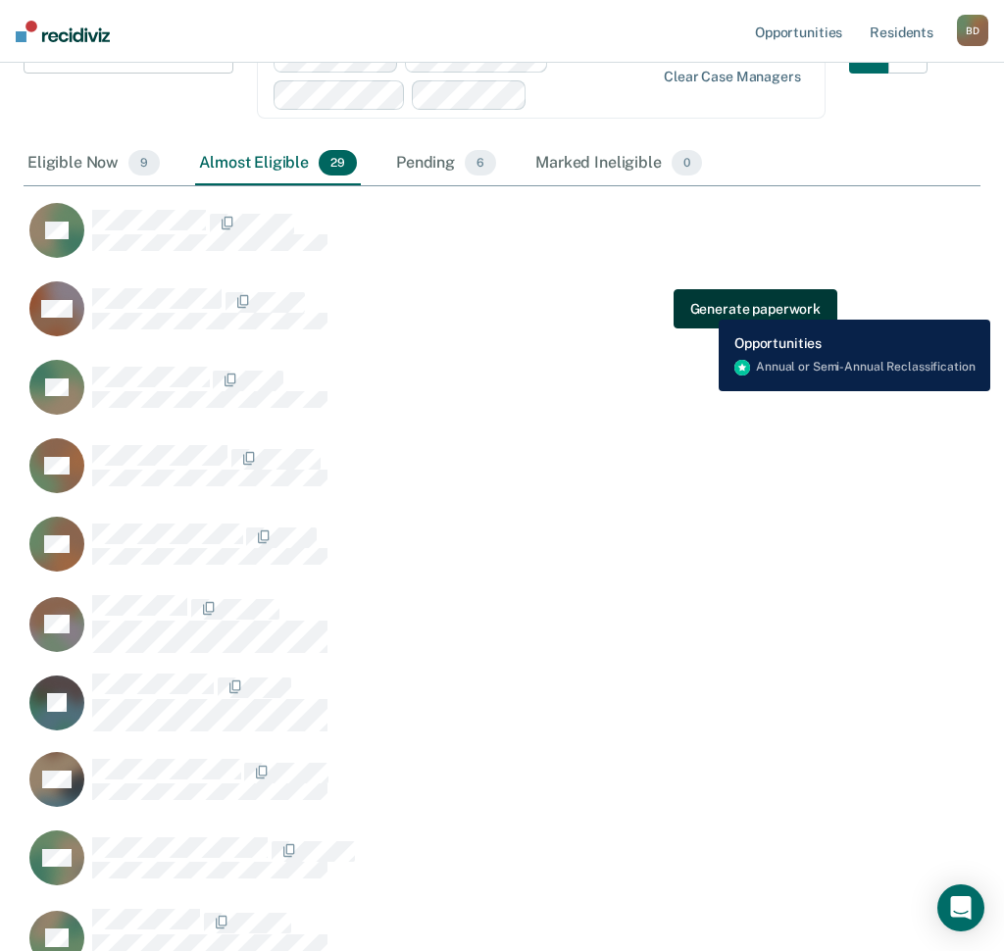
click at [706, 303] on button "Generate paperwork" at bounding box center [756, 308] width 164 height 39
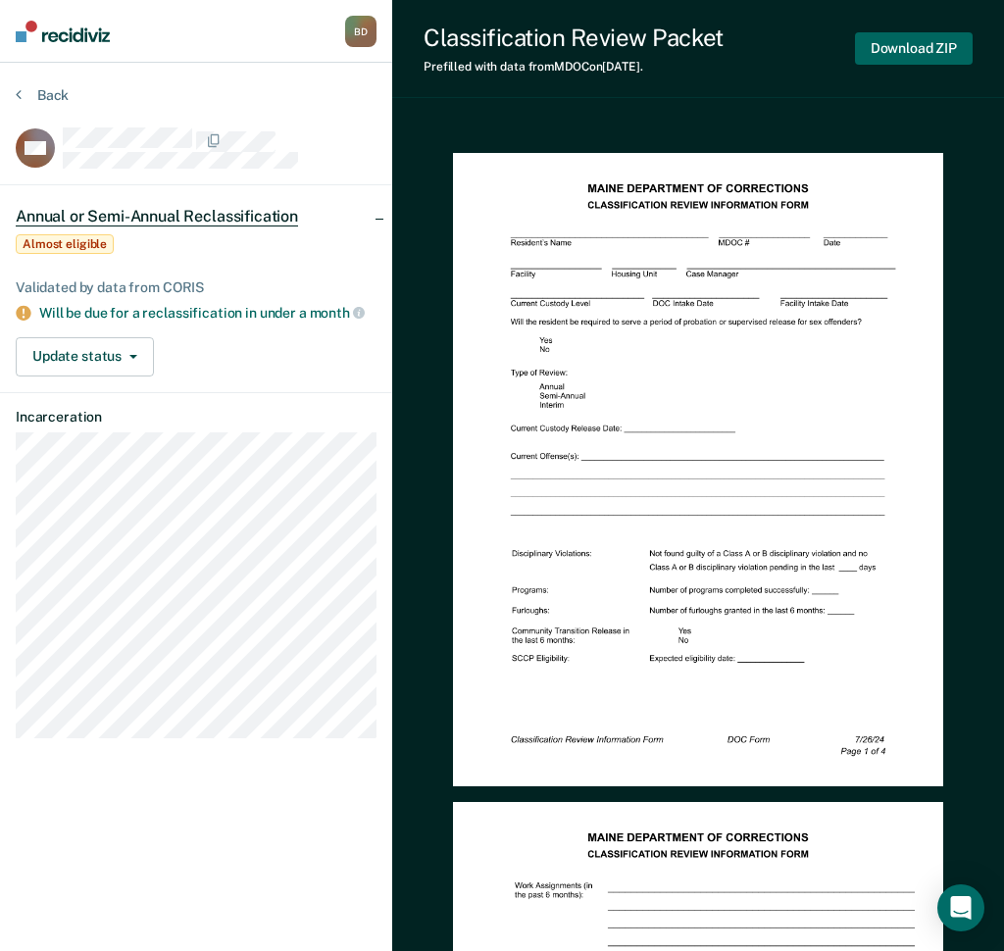
click at [956, 48] on button "Download ZIP" at bounding box center [914, 48] width 118 height 32
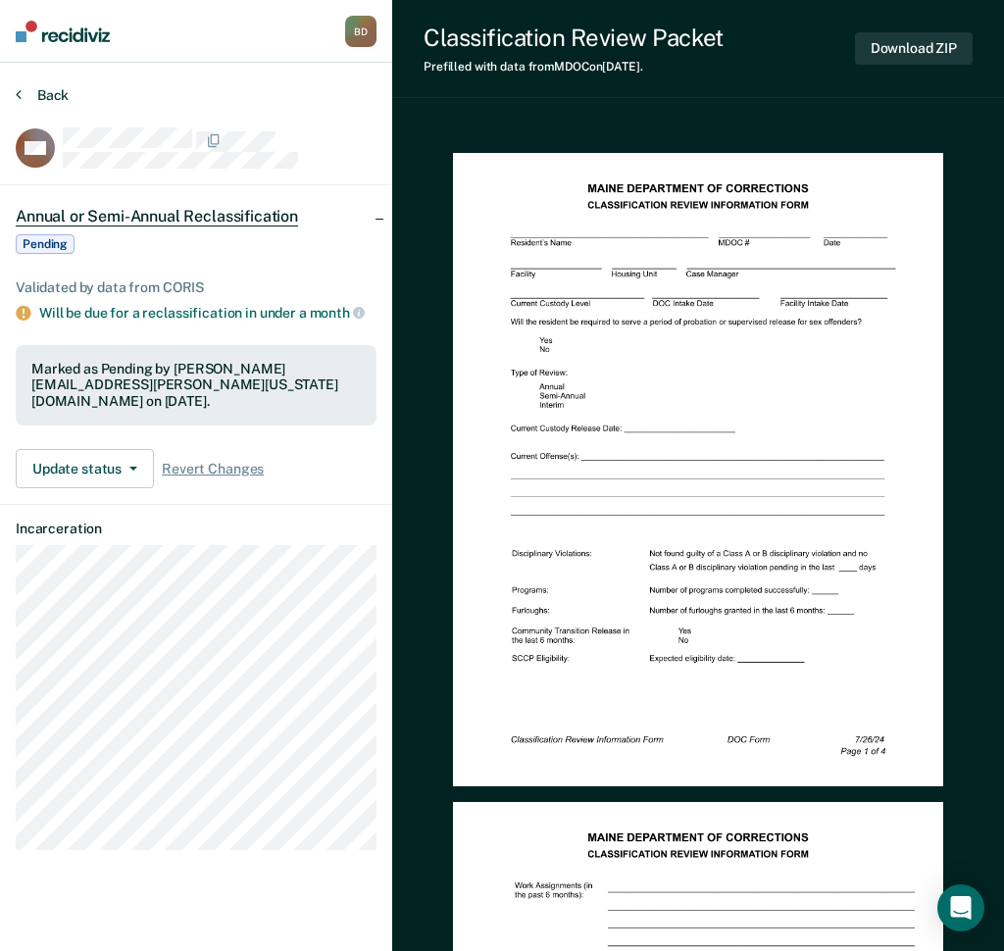
click at [26, 94] on button "Back" at bounding box center [42, 95] width 53 height 18
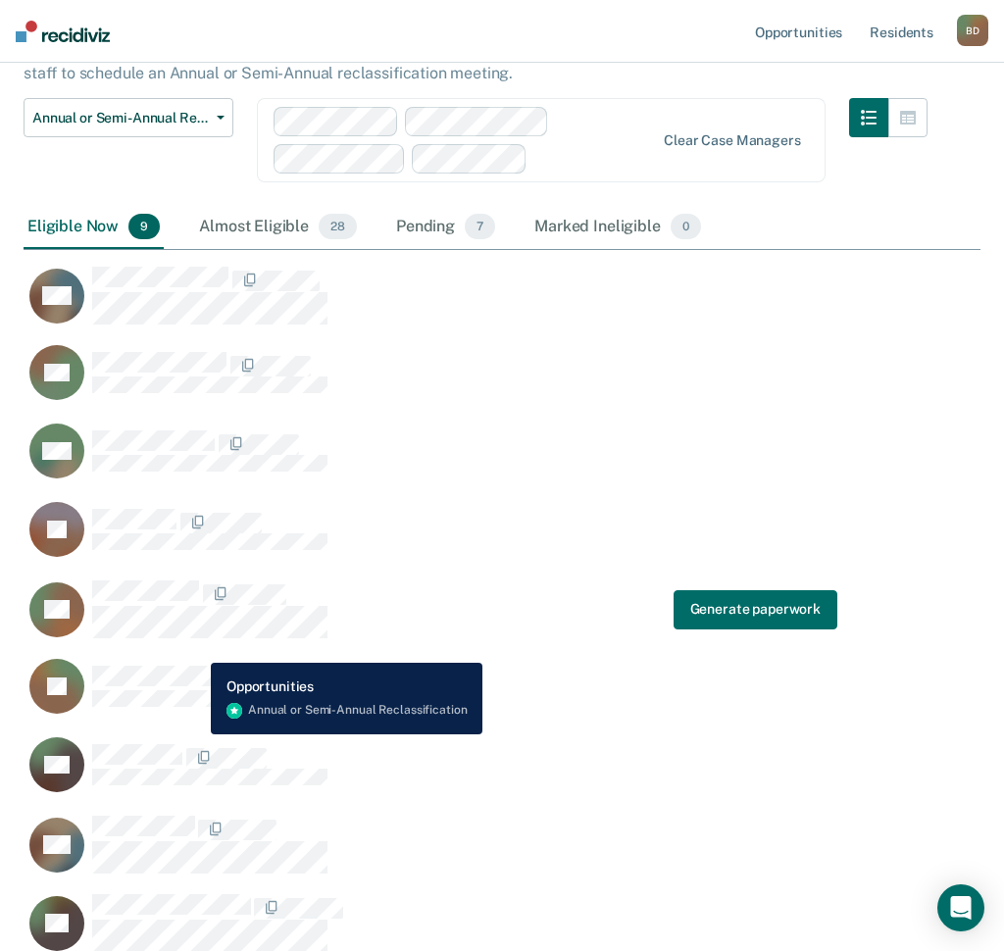
scroll to position [112, 0]
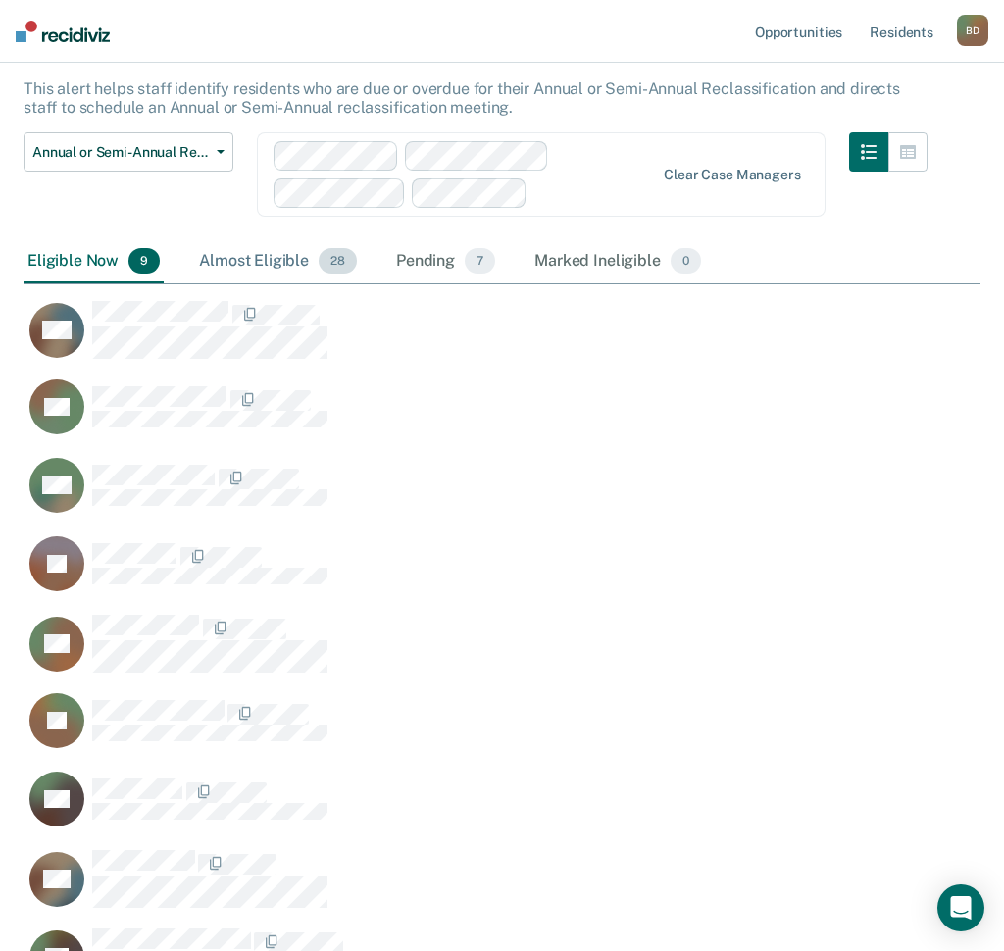
click at [232, 253] on div "Almost Eligible 28" at bounding box center [278, 261] width 166 height 43
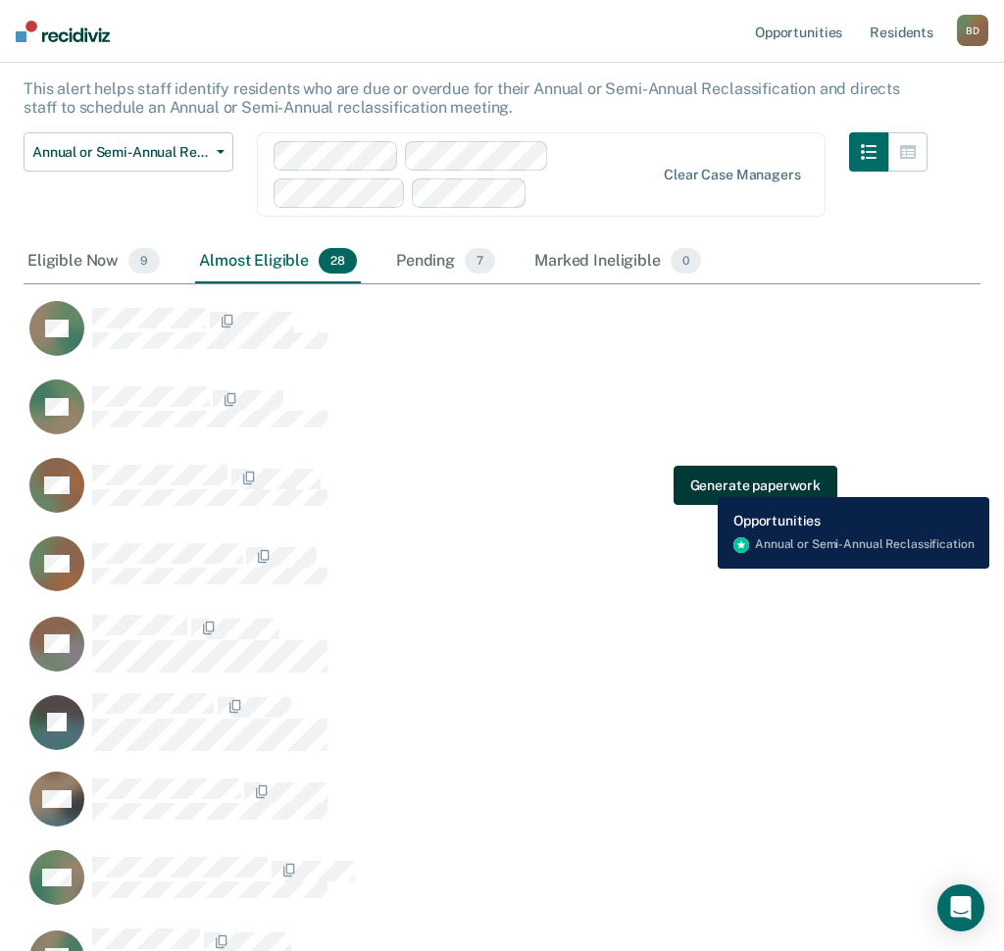
click at [703, 483] on button "Generate paperwork" at bounding box center [756, 485] width 164 height 39
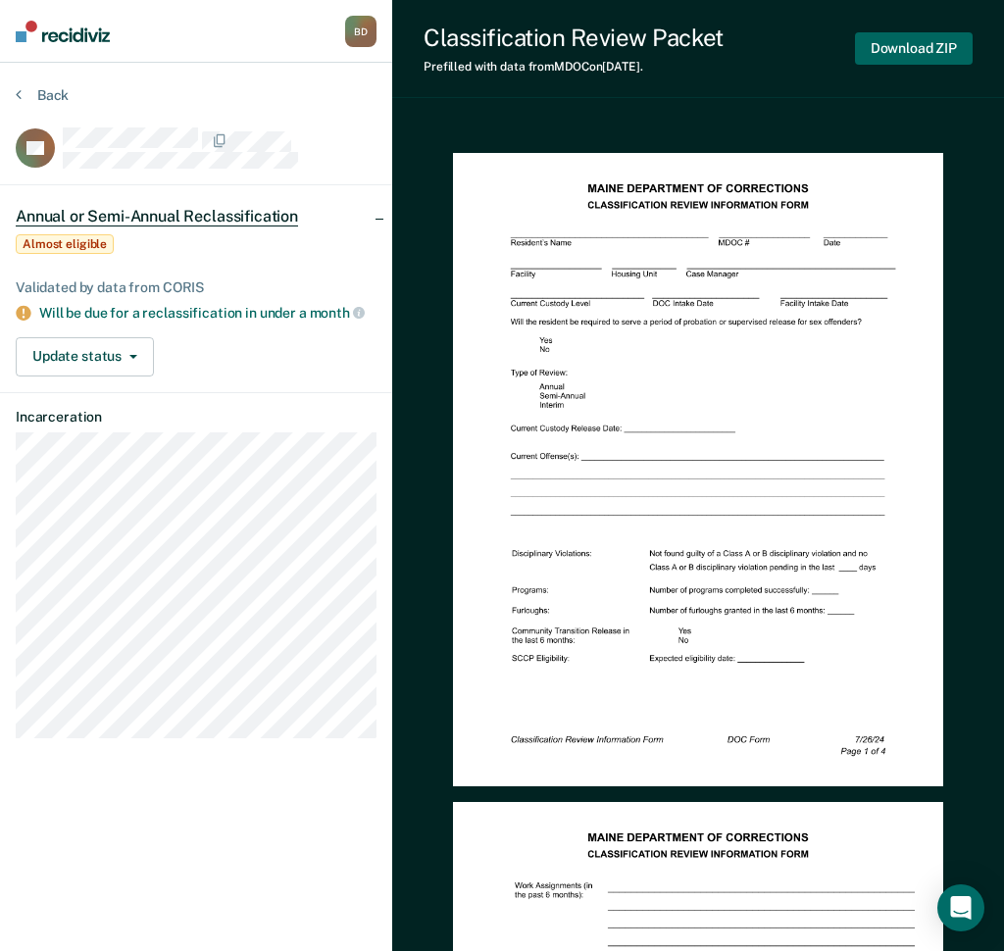
click at [899, 44] on button "Download ZIP" at bounding box center [914, 48] width 118 height 32
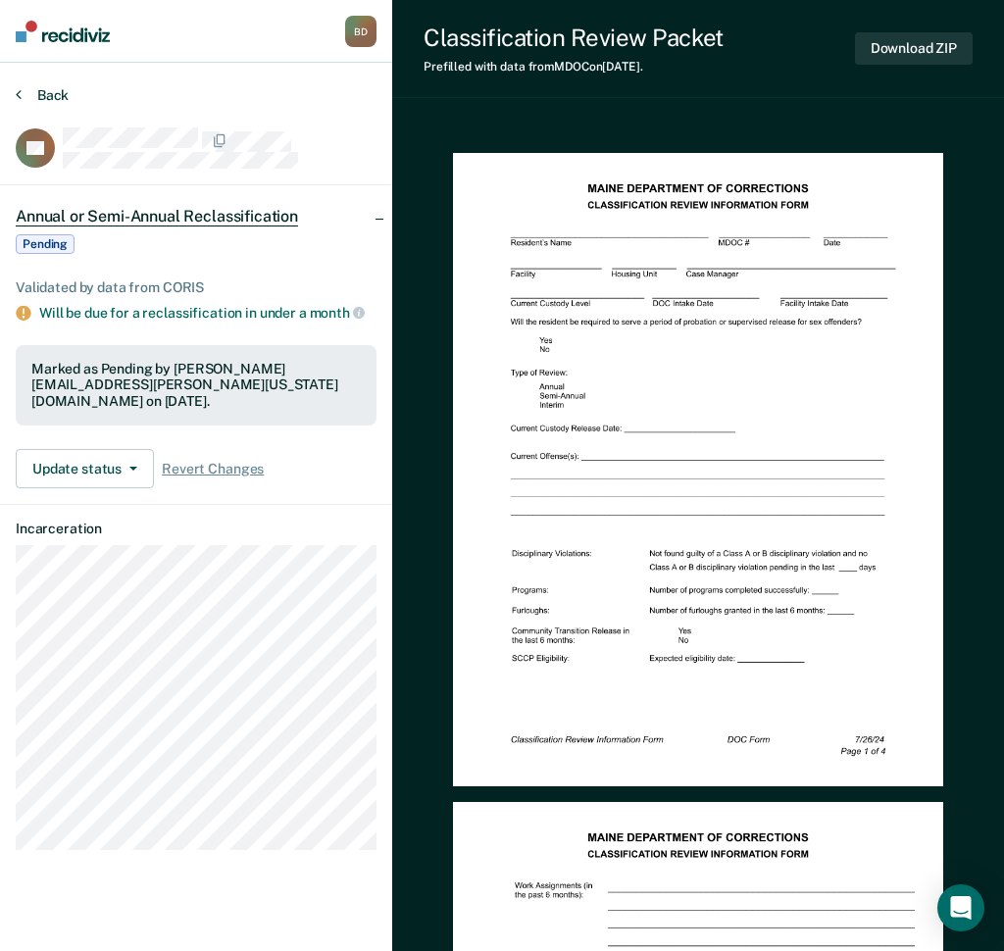
click at [52, 88] on button "Back" at bounding box center [42, 95] width 53 height 18
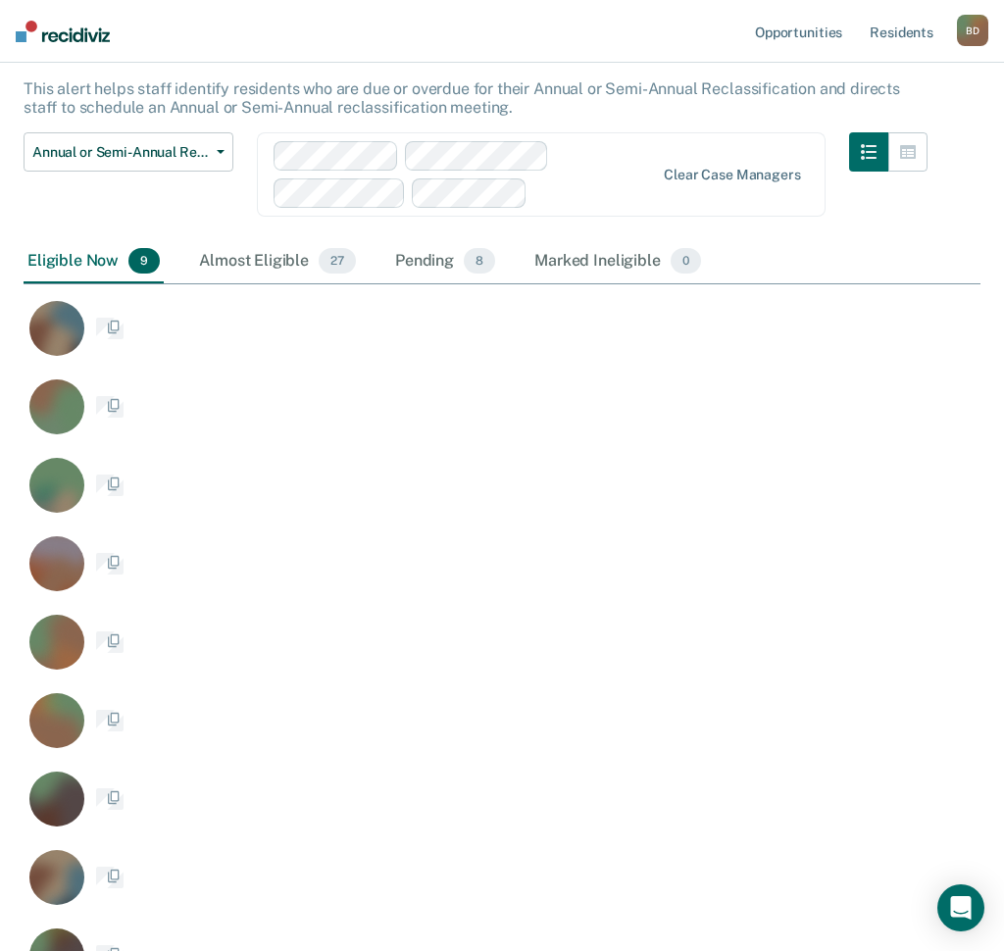
scroll to position [961, 943]
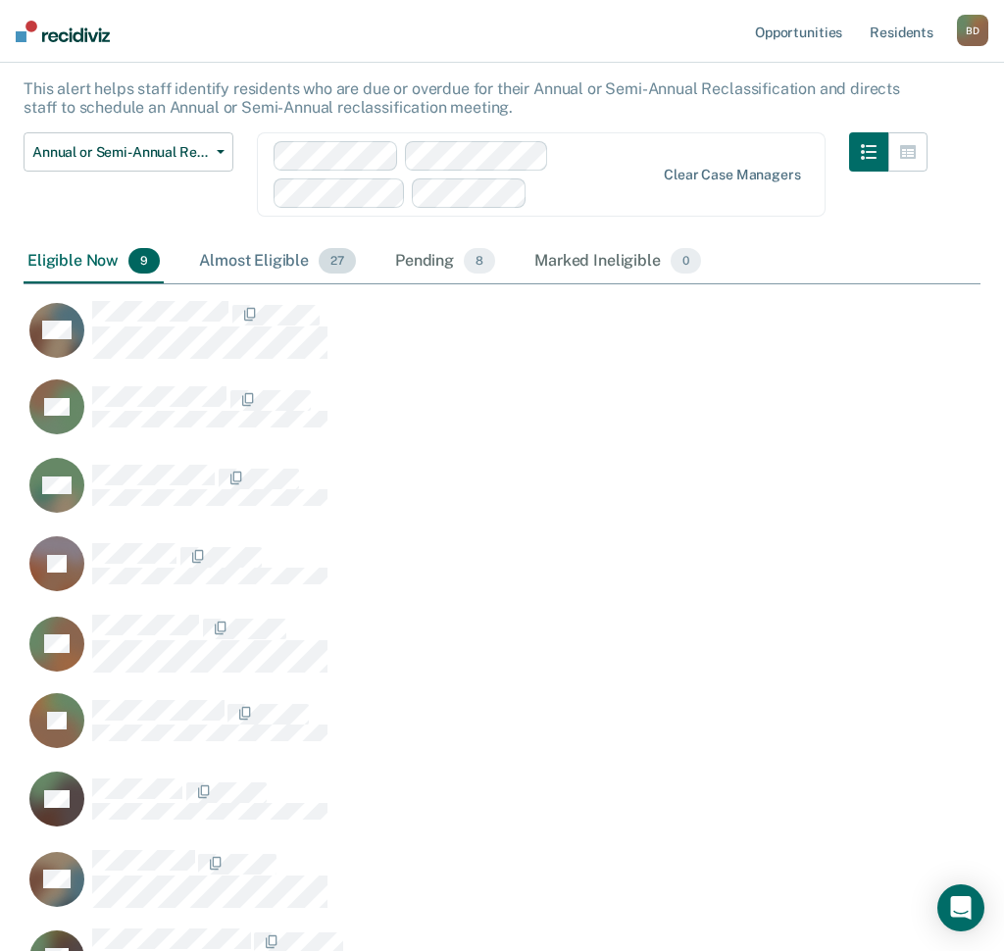
click at [276, 253] on div "Almost Eligible 27" at bounding box center [277, 261] width 165 height 43
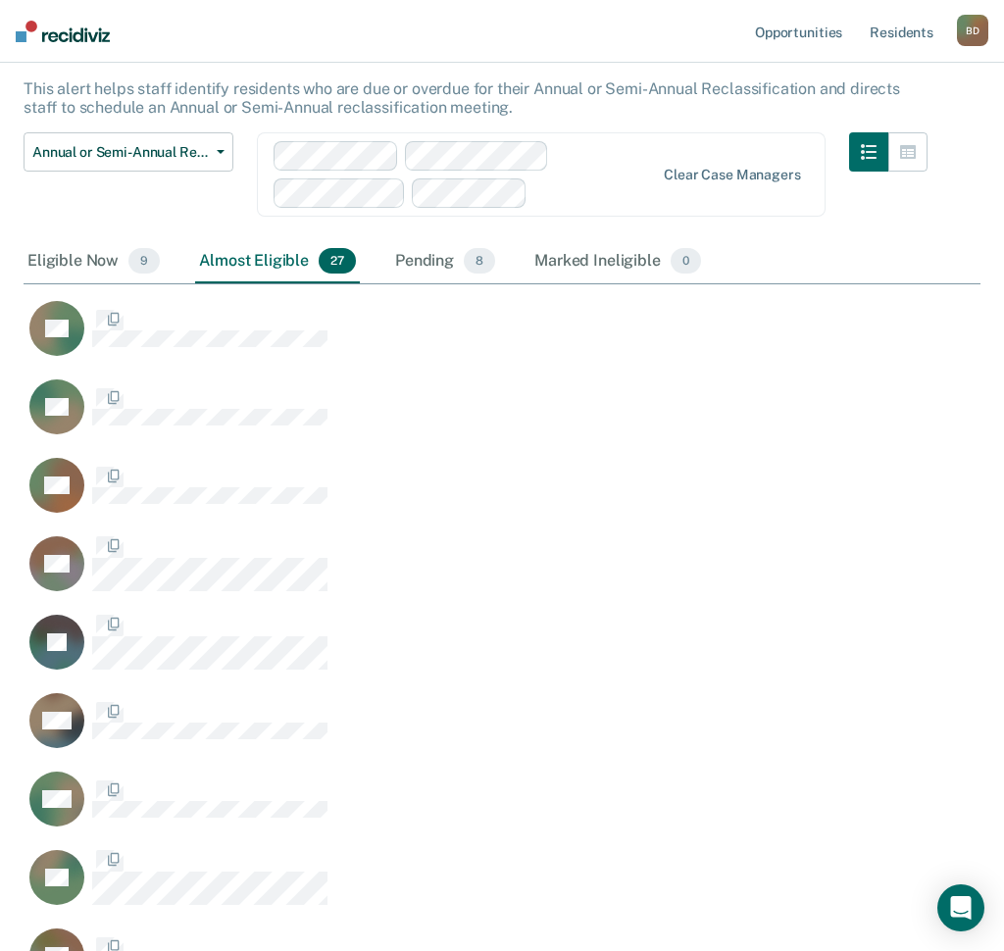
scroll to position [2374, 943]
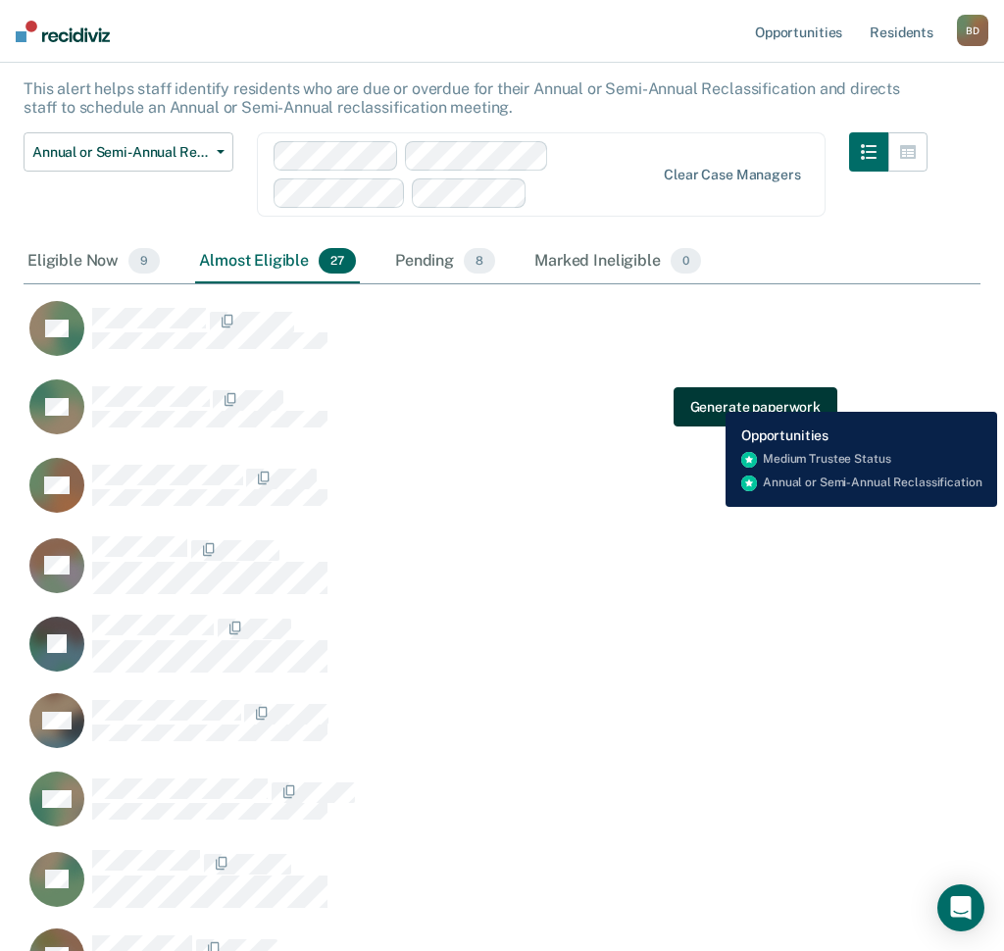
click at [711, 397] on button "Generate paperwork" at bounding box center [756, 406] width 164 height 39
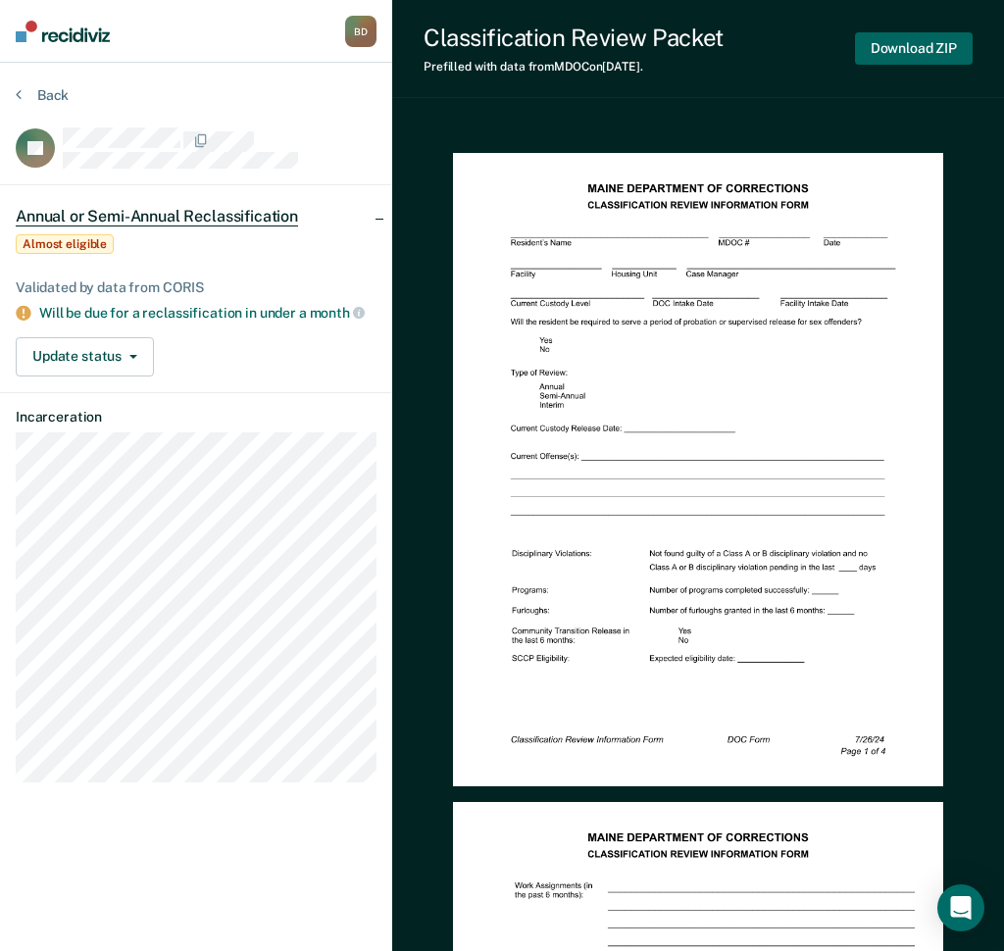
click at [945, 43] on button "Download ZIP" at bounding box center [914, 48] width 118 height 32
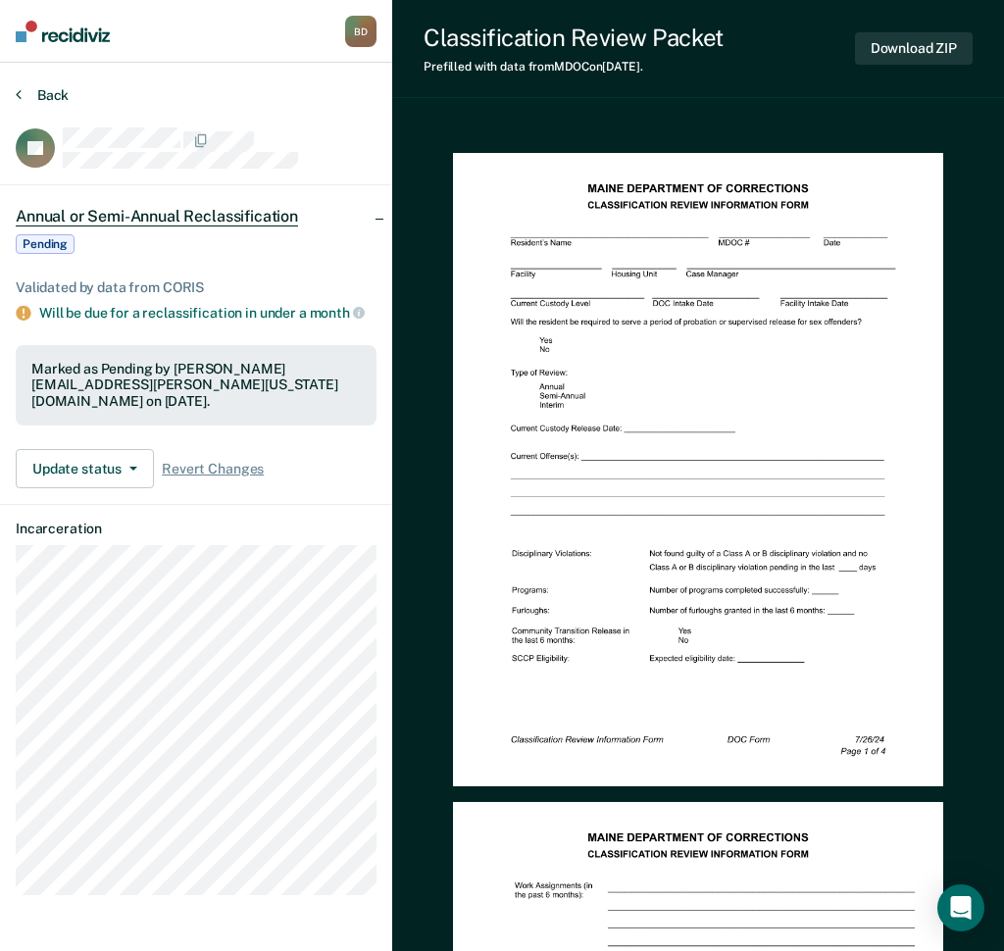
click at [24, 95] on button "Back" at bounding box center [42, 95] width 53 height 18
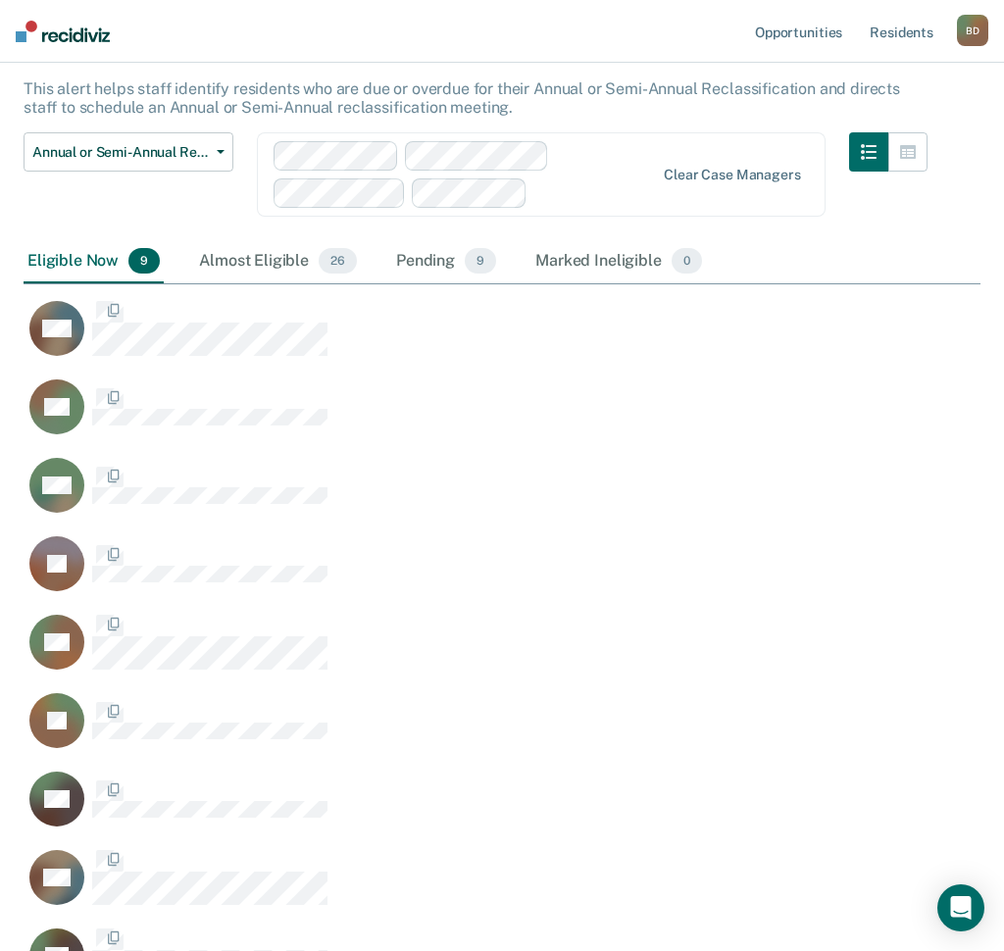
scroll to position [961, 943]
